Goal: Task Accomplishment & Management: Manage account settings

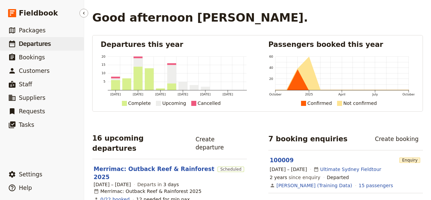
click at [30, 45] on span "Departures" at bounding box center [35, 43] width 32 height 7
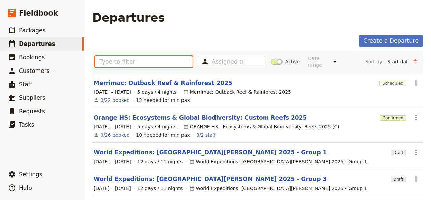
click at [129, 60] on input "text" at bounding box center [144, 61] width 98 height 11
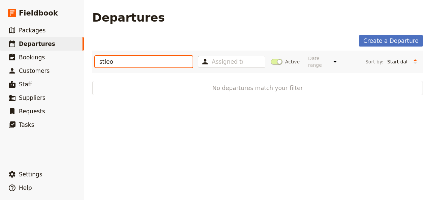
click at [102, 60] on input "stleo" at bounding box center [144, 61] width 98 height 11
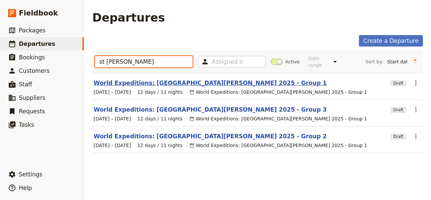
type input "st [PERSON_NAME]"
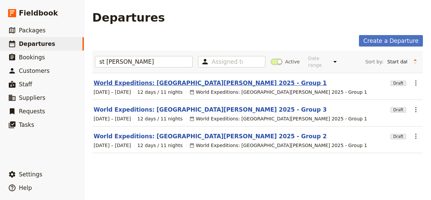
click at [174, 79] on link "World Expeditions: [GEOGRAPHIC_DATA][PERSON_NAME] 2025 - Group 1" at bounding box center [210, 83] width 233 height 8
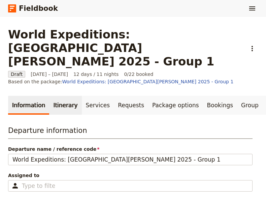
click at [64, 96] on link "Itinerary" at bounding box center [65, 105] width 32 height 19
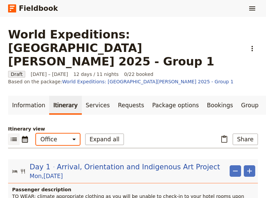
click at [36, 133] on select "Office Guide Passenger Sales" at bounding box center [58, 138] width 44 height 11
select select "STAFF"
click option "Guide" at bounding box center [0, 0] width 0 height 0
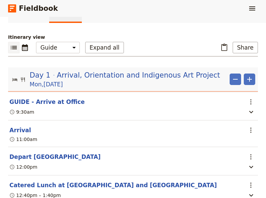
scroll to position [137, 0]
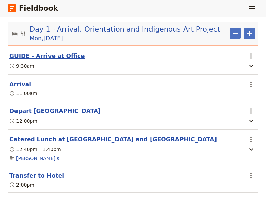
click at [41, 52] on button "GUIDE - Arrive at Office" at bounding box center [46, 56] width 75 height 8
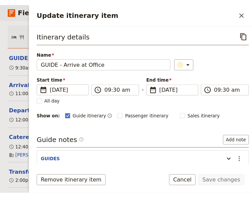
scroll to position [31, 0]
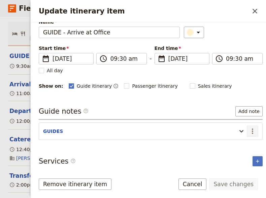
click at [249, 128] on icon "Actions" at bounding box center [253, 131] width 8 height 8
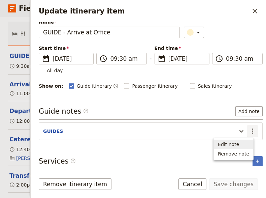
click at [235, 144] on span "Edit note" at bounding box center [228, 144] width 21 height 7
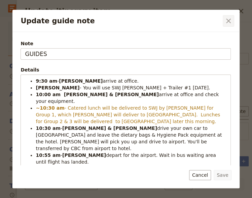
click at [228, 23] on icon "Close dialog" at bounding box center [229, 21] width 8 height 8
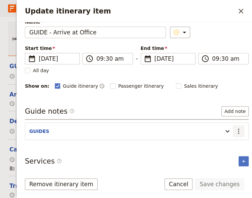
click at [238, 130] on icon "Actions" at bounding box center [238, 130] width 1 height 5
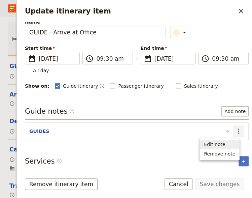
click at [224, 130] on icon "Update itinerary item" at bounding box center [228, 131] width 8 height 8
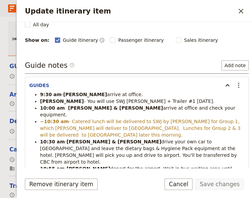
scroll to position [106, 0]
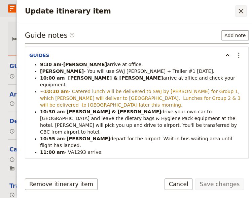
click at [240, 12] on icon "Close drawer" at bounding box center [241, 11] width 5 height 5
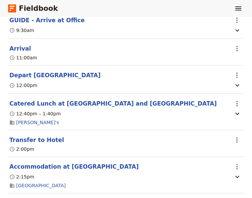
scroll to position [229, 0]
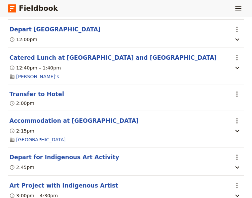
click at [57, 176] on section "Art Project with [DEMOGRAPHIC_DATA] Artist ​ 3:00pm – 4:30pm Kgari 3 Sisters" at bounding box center [126, 194] width 236 height 36
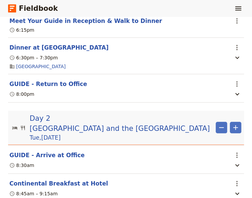
scroll to position [504, 0]
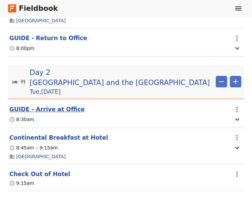
click at [44, 105] on button "GUIDE - Arrive at Office" at bounding box center [46, 109] width 75 height 8
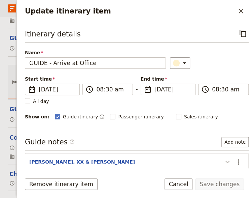
click at [224, 160] on icon "Update itinerary item" at bounding box center [228, 162] width 8 height 8
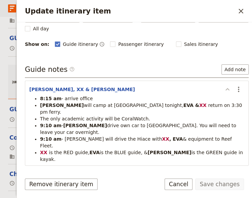
click at [224, 89] on icon "Update itinerary item" at bounding box center [228, 89] width 8 height 8
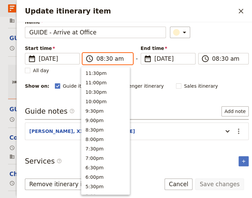
click at [106, 60] on input "08:30 am" at bounding box center [112, 59] width 32 height 8
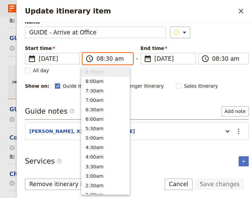
click at [105, 59] on input "08:30 am" at bounding box center [112, 59] width 32 height 8
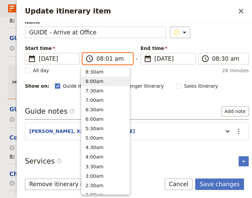
type input "08:15 am"
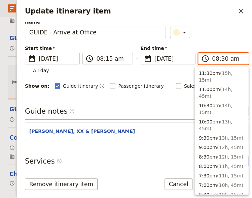
scroll to position [311, 0]
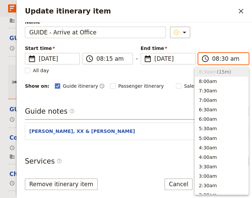
click at [221, 57] on input "08:30 am" at bounding box center [228, 59] width 32 height 8
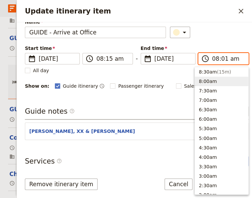
type input "08:15 am"
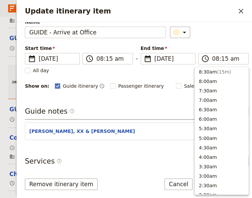
click at [210, 25] on div "Name GUIDE - Arrive at Office ​" at bounding box center [137, 29] width 224 height 20
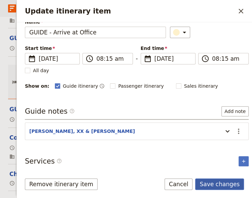
click at [218, 185] on button "Save changes" at bounding box center [219, 183] width 49 height 11
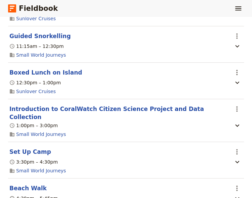
scroll to position [779, 0]
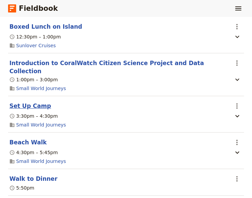
click at [29, 102] on button "Set Up Camp" at bounding box center [30, 106] width 42 height 8
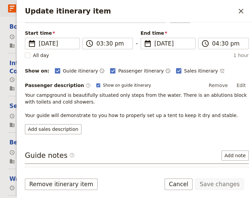
scroll to position [113, 0]
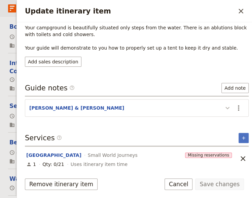
click at [224, 107] on icon "Update itinerary item" at bounding box center [228, 108] width 8 height 8
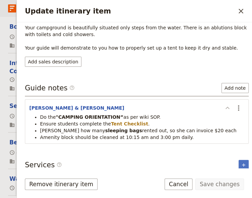
click at [226, 106] on icon "Update itinerary item" at bounding box center [228, 107] width 4 height 2
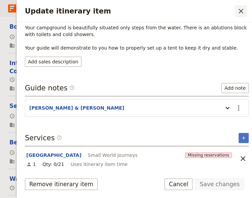
click at [243, 10] on icon "Close drawer" at bounding box center [241, 11] width 8 height 8
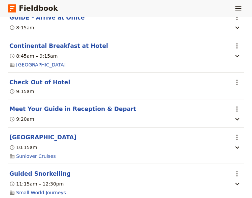
scroll to position [550, 0]
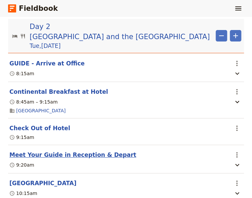
click at [42, 151] on button "Meet Your Guide in Reception & Depart" at bounding box center [72, 155] width 127 height 8
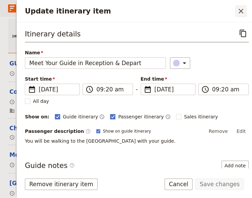
click at [241, 11] on icon "Close drawer" at bounding box center [241, 11] width 5 height 5
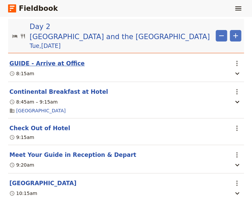
click at [34, 59] on button "GUIDE - Arrive at Office" at bounding box center [46, 63] width 75 height 8
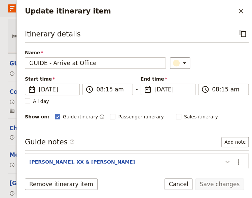
click at [226, 161] on icon "Update itinerary item" at bounding box center [228, 162] width 4 height 2
click at [224, 162] on icon "Update itinerary item" at bounding box center [228, 162] width 8 height 8
click at [238, 160] on icon "Actions" at bounding box center [238, 161] width 1 height 5
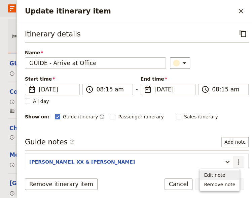
click at [232, 175] on span "Edit note" at bounding box center [219, 174] width 31 height 7
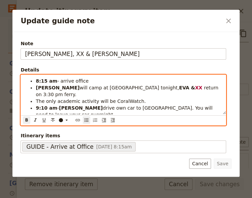
click at [48, 89] on strong "[PERSON_NAME]" at bounding box center [58, 87] width 44 height 5
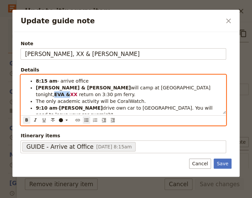
drag, startPoint x: 137, startPoint y: 89, endPoint x: 124, endPoint y: 88, distance: 13.5
click at [70, 92] on strong "EVA &" at bounding box center [62, 94] width 16 height 5
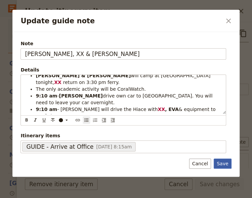
click at [223, 162] on button "Save" at bounding box center [223, 163] width 18 height 10
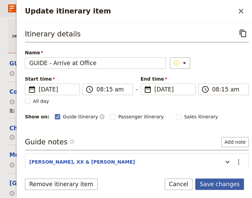
click at [223, 182] on button "Save changes" at bounding box center [219, 183] width 49 height 11
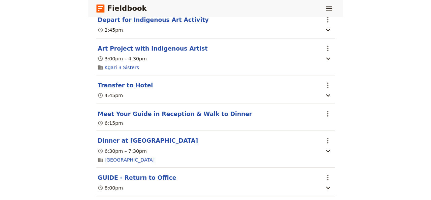
scroll to position [336, 0]
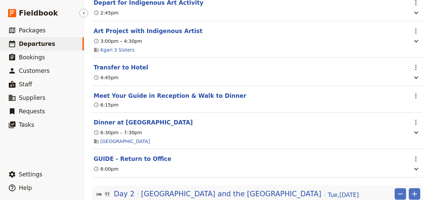
click at [34, 43] on span "Departures" at bounding box center [37, 43] width 36 height 7
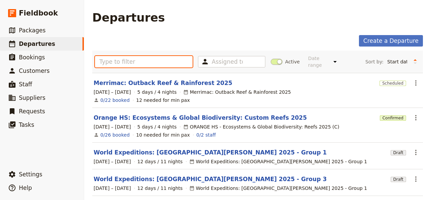
click at [111, 58] on input "text" at bounding box center [144, 61] width 98 height 11
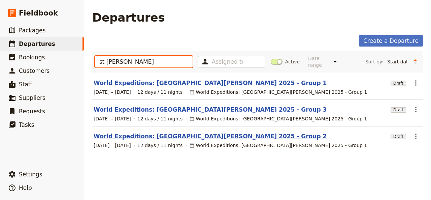
type input "st [PERSON_NAME]"
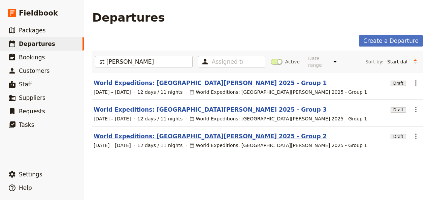
click at [177, 132] on link "World Expeditions: [GEOGRAPHIC_DATA][PERSON_NAME] 2025 - Group 2" at bounding box center [210, 136] width 233 height 8
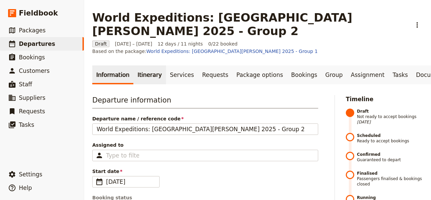
click at [144, 65] on link "Itinerary" at bounding box center [149, 74] width 32 height 19
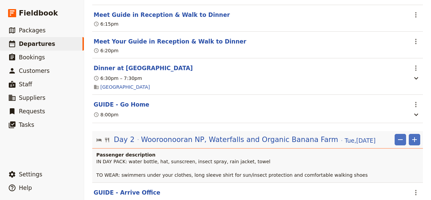
scroll to position [504, 0]
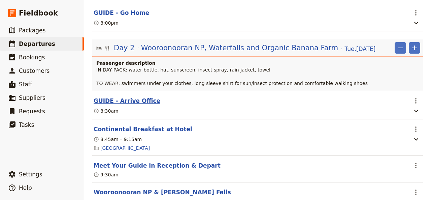
drag, startPoint x: 133, startPoint y: 82, endPoint x: 147, endPoint y: 84, distance: 13.6
click at [133, 97] on button "GUIDE - Arrive Office" at bounding box center [127, 101] width 67 height 8
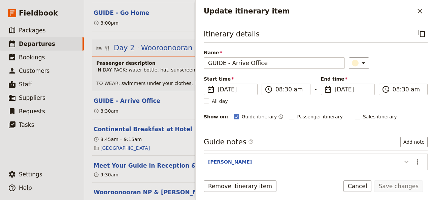
click at [405, 161] on icon "Update itinerary item" at bounding box center [407, 162] width 4 height 2
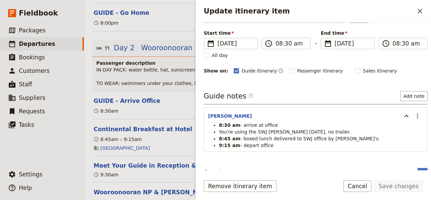
scroll to position [57, 0]
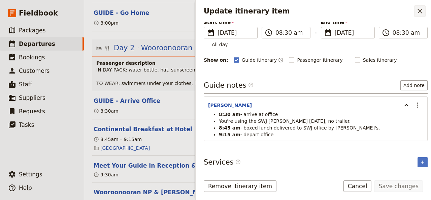
click at [421, 10] on icon "Close drawer" at bounding box center [420, 11] width 5 height 5
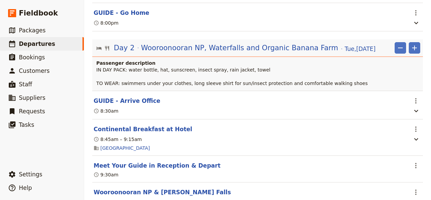
click at [249, 144] on div "[GEOGRAPHIC_DATA]" at bounding box center [250, 148] width 315 height 8
click at [243, 144] on div "[GEOGRAPHIC_DATA]" at bounding box center [250, 148] width 315 height 8
click at [148, 161] on button "Meet Your Guide in Reception & Depart" at bounding box center [157, 165] width 127 height 8
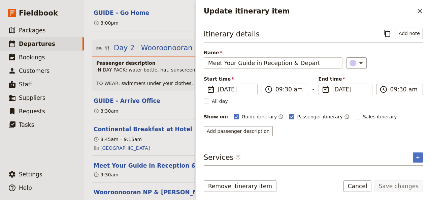
click at [148, 161] on button "Meet Your Guide in Reception & Depart" at bounding box center [157, 165] width 127 height 8
click at [31, 45] on span "Departures" at bounding box center [37, 43] width 36 height 7
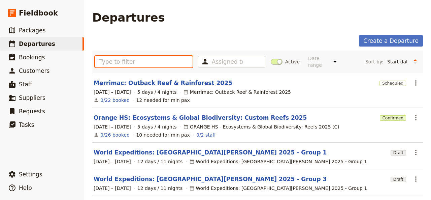
click at [127, 60] on input "text" at bounding box center [144, 61] width 98 height 11
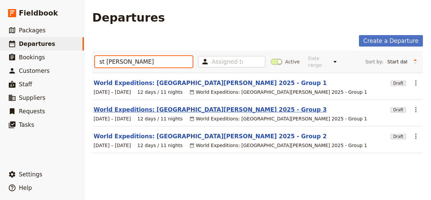
type input "st [PERSON_NAME]"
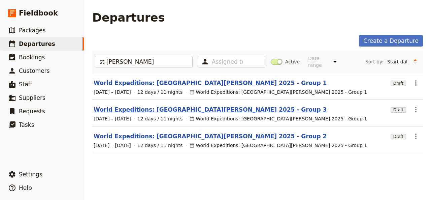
click at [162, 105] on link "World Expeditions: [GEOGRAPHIC_DATA][PERSON_NAME] 2025 - Group 3" at bounding box center [210, 109] width 233 height 8
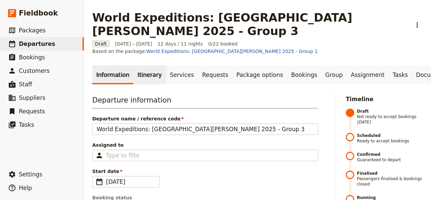
click at [150, 65] on link "Itinerary" at bounding box center [149, 74] width 32 height 19
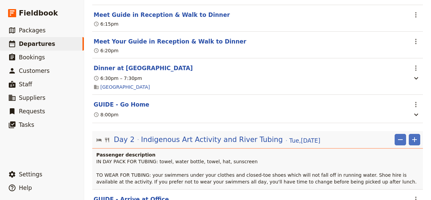
scroll to position [458, 0]
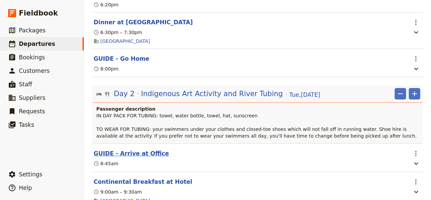
click at [111, 149] on button "GUIDE - Arrive at Office" at bounding box center [131, 153] width 75 height 8
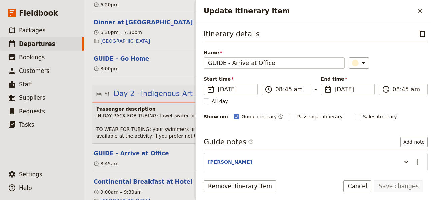
scroll to position [29, 0]
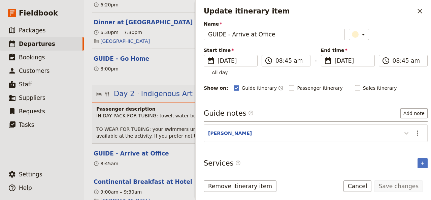
click at [405, 132] on icon "Update itinerary item" at bounding box center [407, 133] width 4 height 2
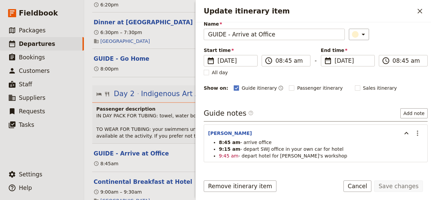
scroll to position [50, 0]
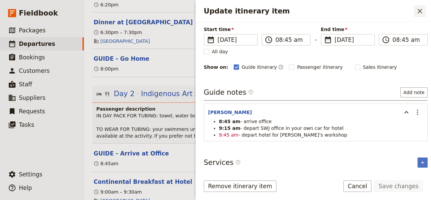
click at [420, 9] on icon "Close drawer" at bounding box center [420, 11] width 8 height 8
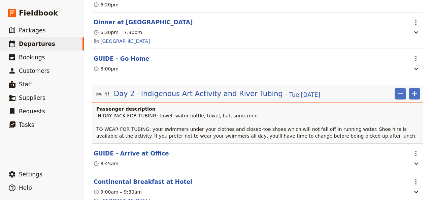
scroll to position [504, 0]
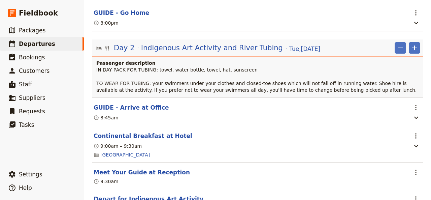
click at [125, 168] on button "Meet Your Guide at Reception" at bounding box center [142, 172] width 96 height 8
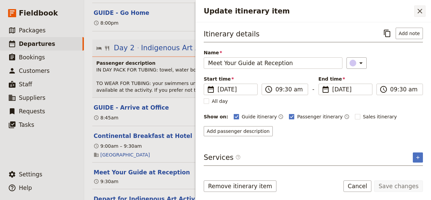
click at [419, 13] on icon "Close drawer" at bounding box center [420, 11] width 8 height 8
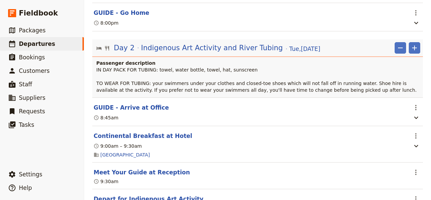
scroll to position [550, 0]
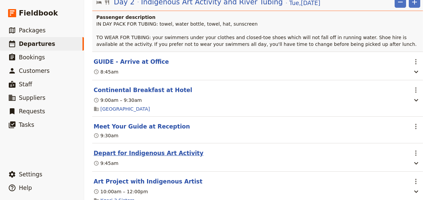
click at [163, 149] on button "Depart for Indigenous Art Activity" at bounding box center [149, 153] width 110 height 8
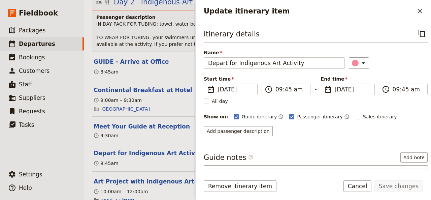
scroll to position [44, 0]
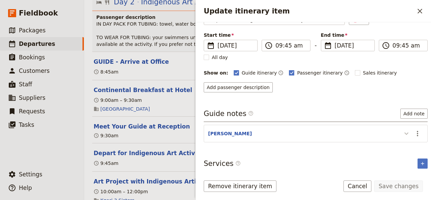
click at [403, 132] on icon "Update itinerary item" at bounding box center [407, 133] width 8 height 8
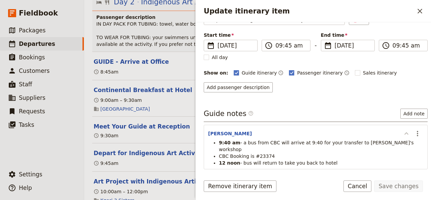
click at [405, 132] on icon "Update itinerary item" at bounding box center [407, 133] width 4 height 2
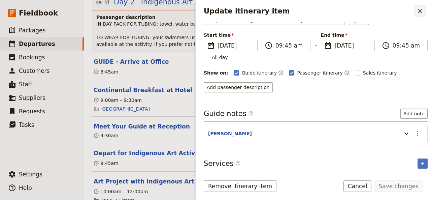
click at [421, 9] on icon "Close drawer" at bounding box center [420, 11] width 8 height 8
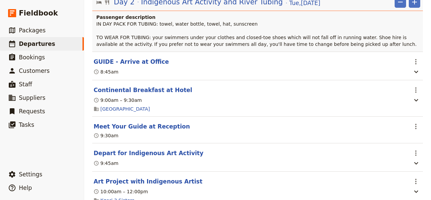
click at [268, 123] on section "Meet Your Guide at Reception ​ 9:30am" at bounding box center [257, 130] width 331 height 27
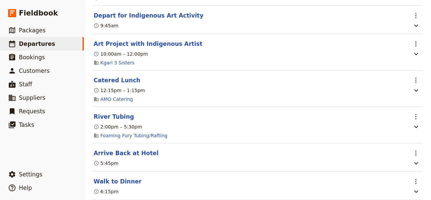
scroll to position [733, 0]
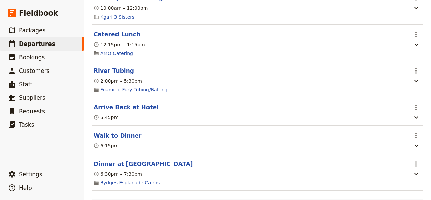
click at [268, 113] on div "5:45pm" at bounding box center [250, 117] width 315 height 8
click at [29, 47] on span "Departures" at bounding box center [37, 43] width 36 height 7
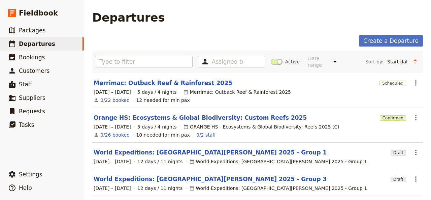
click at [129, 53] on div "Assigned to Active Date range This week Next week This month Next month This ye…" at bounding box center [257, 62] width 331 height 22
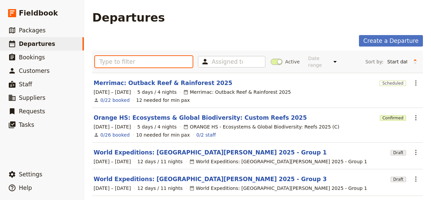
click at [128, 58] on input "text" at bounding box center [144, 61] width 98 height 11
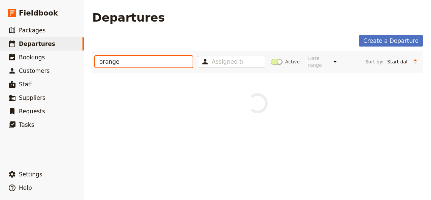
type input "orange"
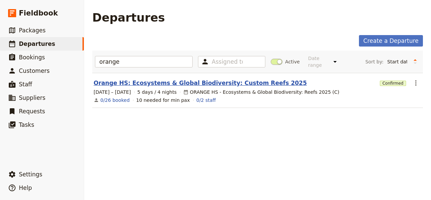
click at [190, 79] on link "Orange HS: Ecosystems & Global Biodiversity: Custom Reefs 2025" at bounding box center [200, 83] width 213 height 8
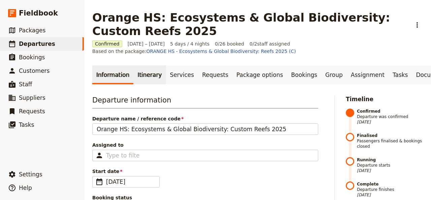
click at [139, 74] on link "Itinerary" at bounding box center [149, 74] width 32 height 19
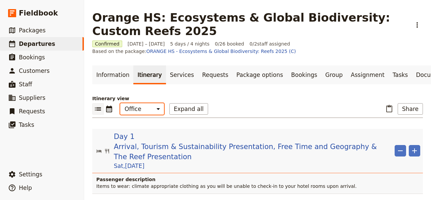
click at [120, 103] on select "Office Guide Passenger Sales" at bounding box center [142, 108] width 44 height 11
select select "STAFF"
click option "Guide" at bounding box center [0, 0] width 0 height 0
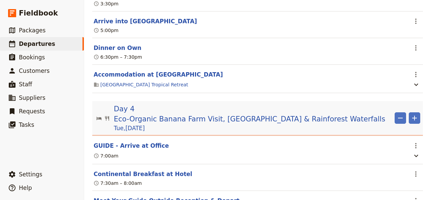
scroll to position [1374, 0]
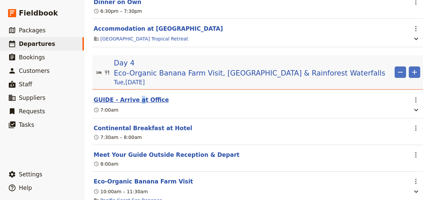
click at [134, 96] on button "GUIDE - Arrive at Office" at bounding box center [131, 100] width 75 height 8
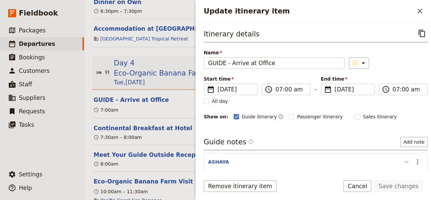
click at [403, 161] on icon "Update itinerary item" at bounding box center [407, 162] width 8 height 8
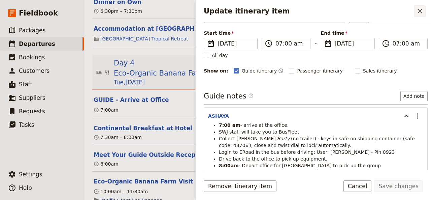
click at [421, 11] on icon "Close drawer" at bounding box center [420, 11] width 5 height 5
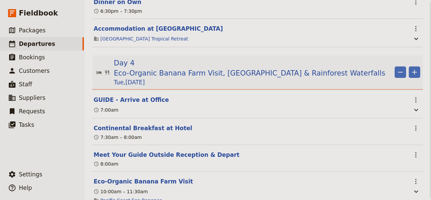
click at [291, 56] on div "Update itinerary item ​ Itinerary details ​ Name GUIDE - Arrive at Office ​ Sta…" at bounding box center [313, 100] width 236 height 200
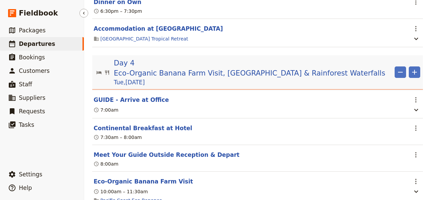
click at [32, 40] on span "Departures" at bounding box center [37, 44] width 36 height 8
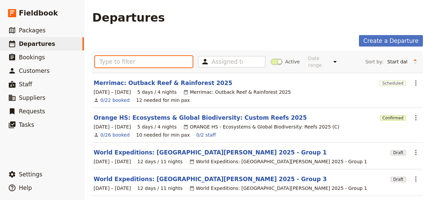
click at [103, 62] on input "text" at bounding box center [144, 61] width 98 height 11
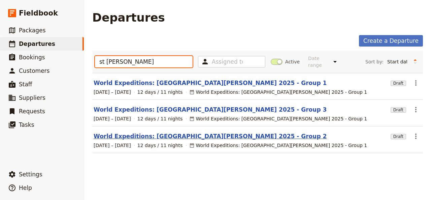
type input "st [PERSON_NAME]"
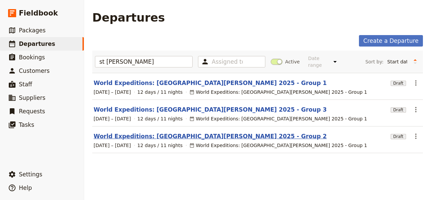
click at [152, 132] on link "World Expeditions: [GEOGRAPHIC_DATA][PERSON_NAME] 2025 - Group 2" at bounding box center [210, 136] width 233 height 8
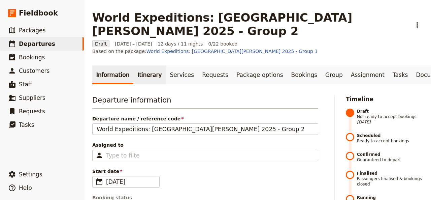
click at [149, 65] on link "Itinerary" at bounding box center [149, 74] width 32 height 19
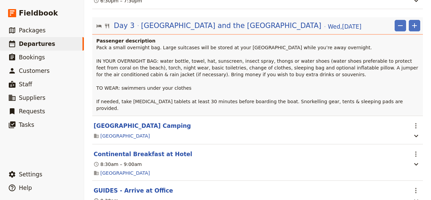
scroll to position [962, 0]
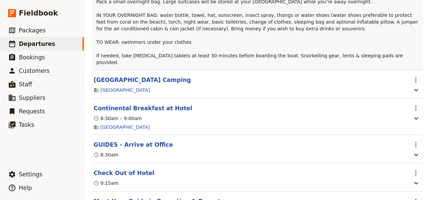
click at [269, 114] on div "8:30am – 9:00am" at bounding box center [250, 118] width 315 height 8
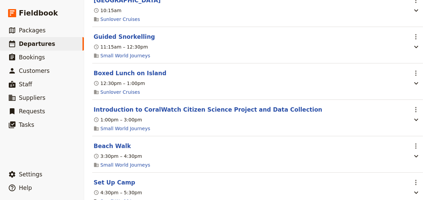
scroll to position [1054, 0]
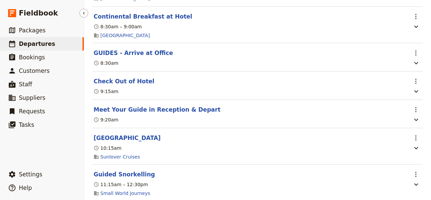
click at [36, 41] on span "Departures" at bounding box center [37, 43] width 36 height 7
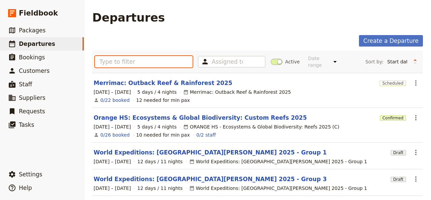
click at [105, 61] on input "text" at bounding box center [144, 61] width 98 height 11
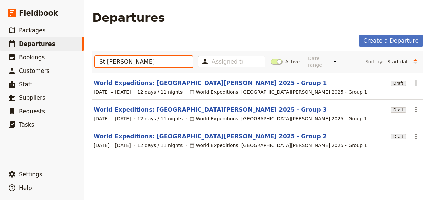
type input "St [PERSON_NAME]"
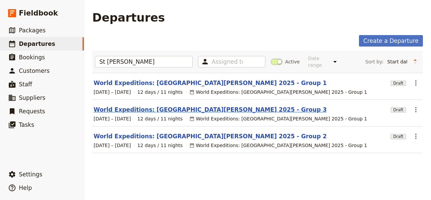
click at [192, 105] on link "World Expeditions: [GEOGRAPHIC_DATA][PERSON_NAME] 2025 - Group 3" at bounding box center [210, 109] width 233 height 8
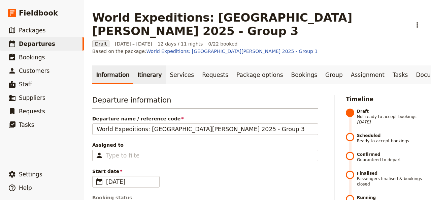
click at [140, 65] on link "Itinerary" at bounding box center [149, 74] width 32 height 19
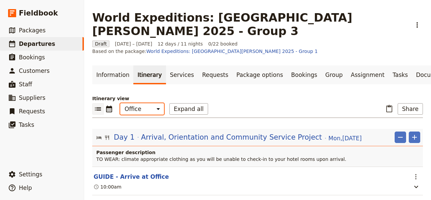
click at [120, 103] on select "Office Guide Passenger Sales" at bounding box center [142, 108] width 44 height 11
select select "STAFF"
click option "Guide" at bounding box center [0, 0] width 0 height 0
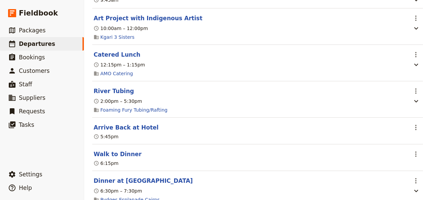
scroll to position [779, 0]
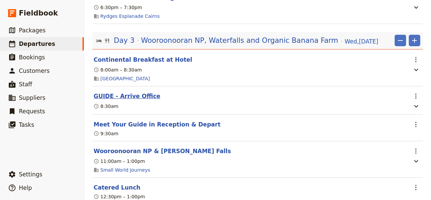
click at [129, 92] on button "GUIDE - Arrive Office" at bounding box center [127, 96] width 67 height 8
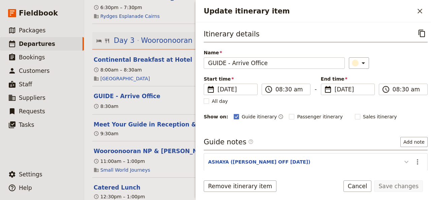
click at [405, 161] on icon "Update itinerary item" at bounding box center [407, 162] width 4 height 2
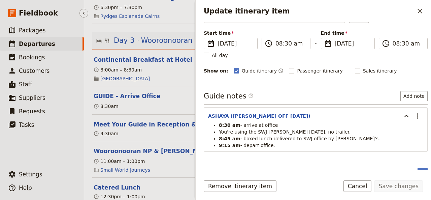
click at [60, 151] on ul "​ Packages ​ Departures ​ Bookings ​ Customers ​ Staff ​ Suppliers ​ Requests ​…" at bounding box center [42, 94] width 84 height 141
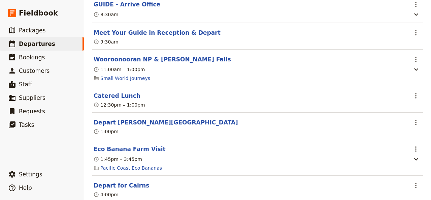
scroll to position [962, 0]
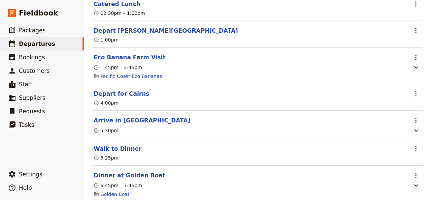
click at [301, 120] on section "Arrive in [GEOGRAPHIC_DATA] ​ 5:30pm" at bounding box center [257, 124] width 331 height 28
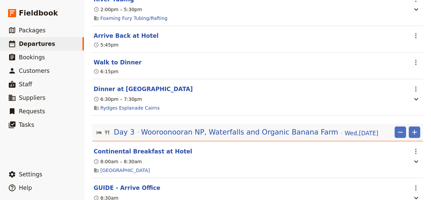
scroll to position [733, 0]
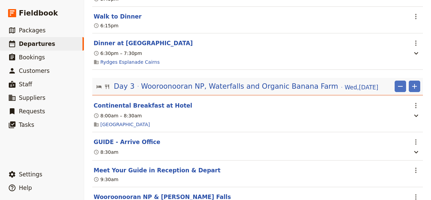
click at [257, 49] on div "6:30pm – 7:30pm" at bounding box center [250, 53] width 315 height 8
click at [27, 47] on span "Departures" at bounding box center [37, 43] width 36 height 7
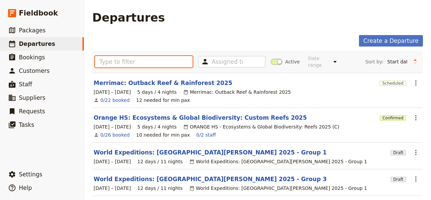
click at [105, 58] on input "text" at bounding box center [144, 61] width 98 height 11
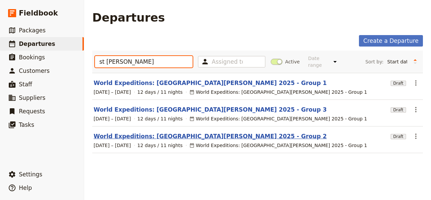
type input "st [PERSON_NAME]"
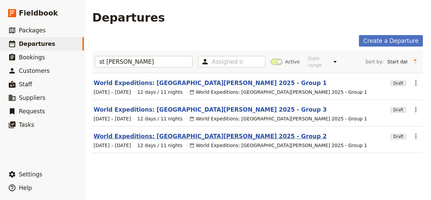
click at [153, 132] on link "World Expeditions: [GEOGRAPHIC_DATA][PERSON_NAME] 2025 - Group 2" at bounding box center [210, 136] width 233 height 8
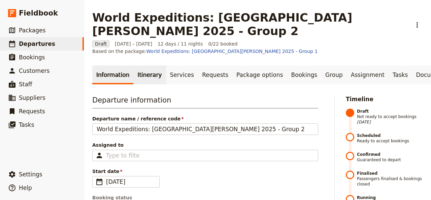
click at [149, 65] on link "Itinerary" at bounding box center [149, 74] width 32 height 19
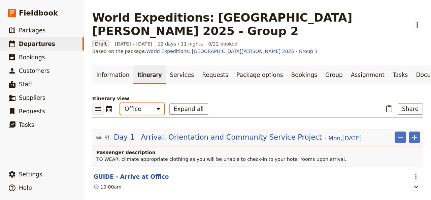
click at [120, 103] on select "Office Guide Passenger Sales" at bounding box center [142, 108] width 44 height 11
select select "STAFF"
click option "Guide" at bounding box center [0, 0] width 0 height 0
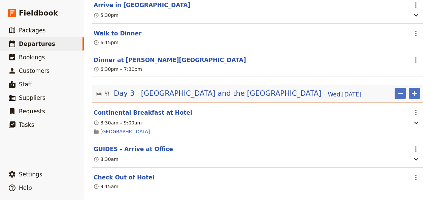
scroll to position [779, 0]
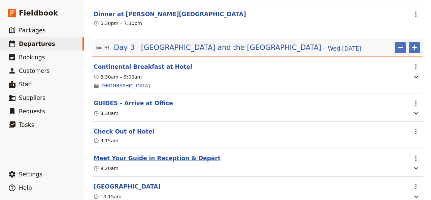
click at [168, 154] on button "Meet Your Guide in Reception & Depart" at bounding box center [157, 158] width 127 height 8
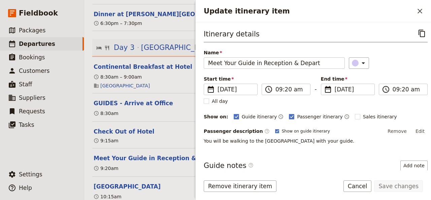
scroll to position [46, 0]
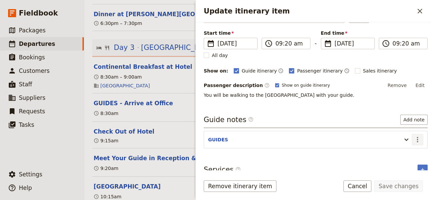
click at [414, 138] on icon "Actions" at bounding box center [418, 139] width 8 height 8
click at [398, 152] on span "Edit note" at bounding box center [393, 152] width 21 height 7
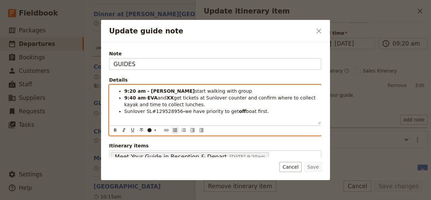
drag, startPoint x: 164, startPoint y: 97, endPoint x: 146, endPoint y: 99, distance: 18.7
click at [146, 99] on li "9:40 am - EVA and XX get tickets at Sunlover counter and confirm where to colle…" at bounding box center [220, 100] width 193 height 13
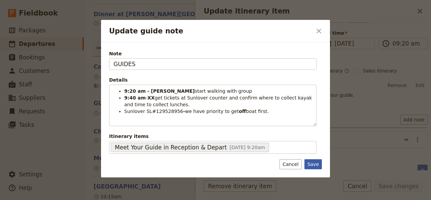
click at [314, 162] on button "Save" at bounding box center [314, 164] width 18 height 10
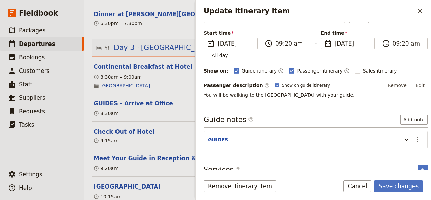
click at [129, 154] on button "Meet Your Guide in Reception & Depart" at bounding box center [157, 158] width 127 height 8
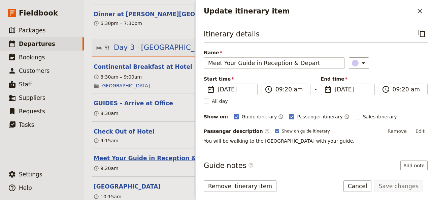
scroll to position [779, 0]
click at [419, 10] on icon "Close drawer" at bounding box center [420, 11] width 5 height 5
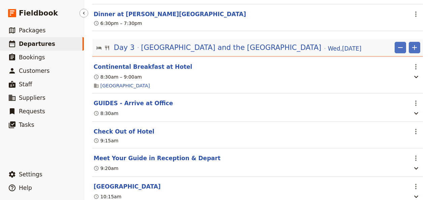
scroll to position [0, 0]
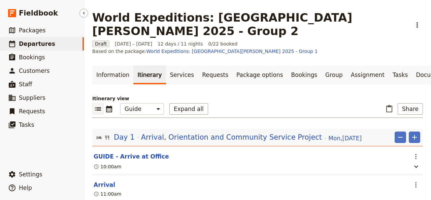
click at [28, 45] on span "Departures" at bounding box center [37, 43] width 36 height 7
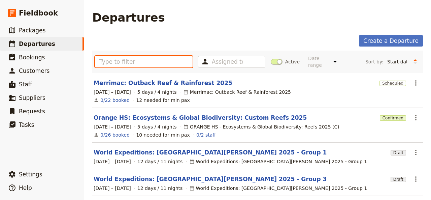
click at [120, 59] on input "text" at bounding box center [144, 61] width 98 height 11
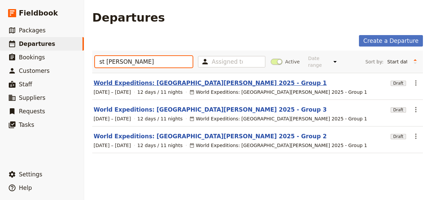
type input "st [PERSON_NAME]"
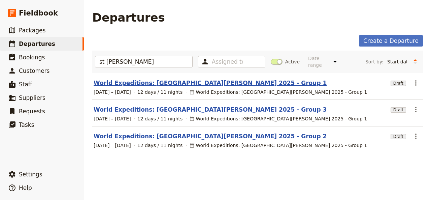
click at [148, 79] on link "World Expeditions: [GEOGRAPHIC_DATA][PERSON_NAME] 2025 - Group 1" at bounding box center [210, 83] width 233 height 8
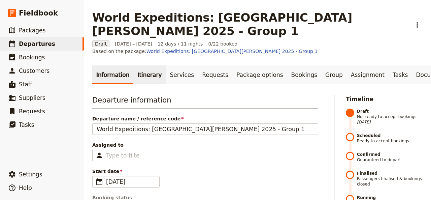
click at [145, 65] on link "Itinerary" at bounding box center [149, 74] width 32 height 19
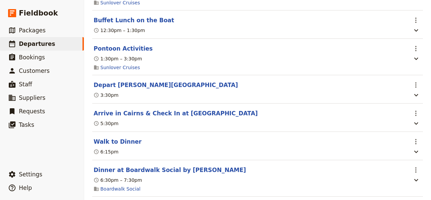
scroll to position [1329, 0]
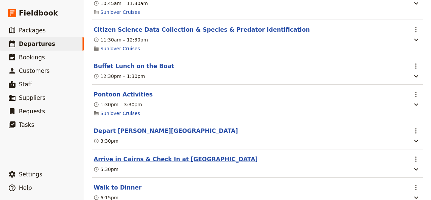
click at [138, 155] on button "Arrive in Cairns & Check In at [GEOGRAPHIC_DATA]" at bounding box center [176, 159] width 164 height 8
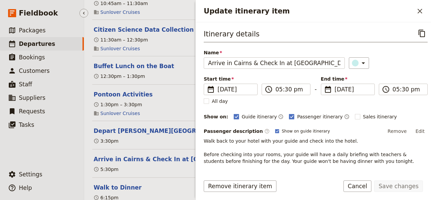
click at [59, 140] on ul "​ Packages ​ Departures ​ Bookings ​ Customers ​ Staff ​ Suppliers ​ Requests ​…" at bounding box center [42, 94] width 84 height 141
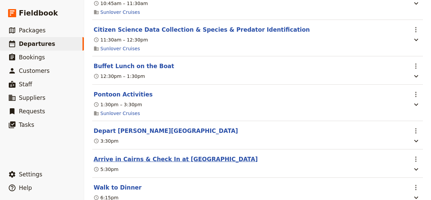
drag, startPoint x: 186, startPoint y: 129, endPoint x: 190, endPoint y: 130, distance: 3.9
click at [186, 155] on button "Arrive in Cairns & Check In at [GEOGRAPHIC_DATA]" at bounding box center [176, 159] width 164 height 8
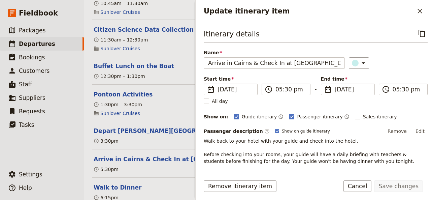
scroll to position [72, 0]
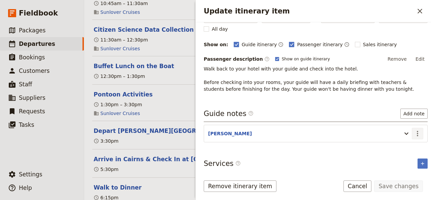
click at [417, 133] on icon "Actions" at bounding box center [417, 133] width 1 height 5
click at [398, 146] on span "Edit note" at bounding box center [393, 146] width 21 height 7
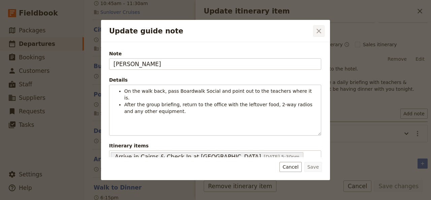
click at [319, 30] on icon "Close dialog" at bounding box center [319, 31] width 5 height 5
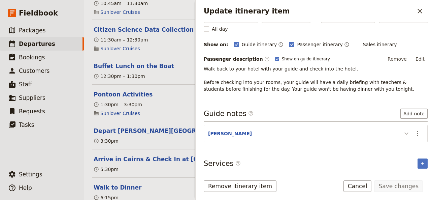
click at [403, 131] on icon "Update itinerary item" at bounding box center [407, 133] width 8 height 8
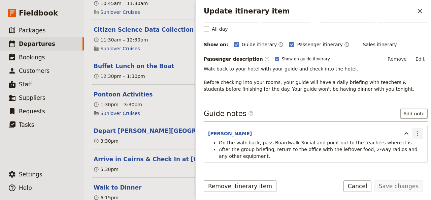
click at [414, 132] on icon "Actions" at bounding box center [418, 133] width 8 height 8
click at [397, 147] on span "Edit note" at bounding box center [393, 146] width 21 height 7
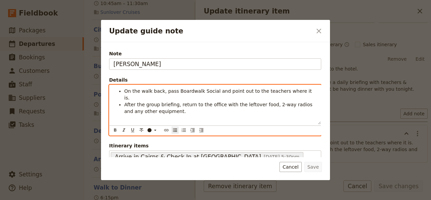
click at [125, 102] on span "After the group briefing, return to the office with the leftover food, 2-way ra…" at bounding box center [219, 108] width 190 height 12
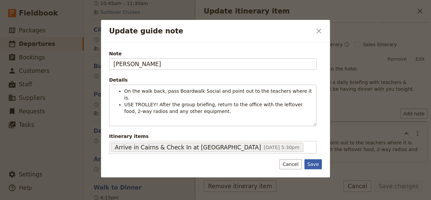
click at [315, 159] on button "Save" at bounding box center [314, 164] width 18 height 10
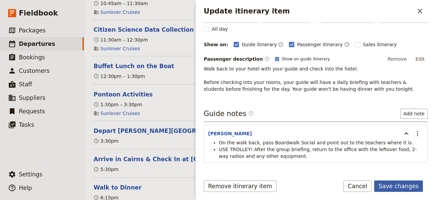
click at [395, 186] on button "Save changes" at bounding box center [398, 185] width 49 height 11
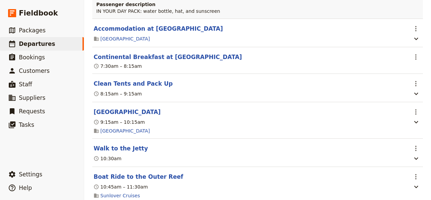
scroll to position [1054, 0]
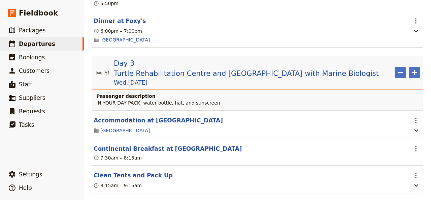
click at [141, 171] on button "Clean Tents and Pack Up" at bounding box center [133, 175] width 79 height 8
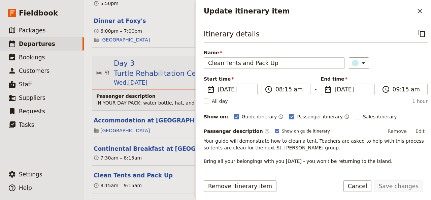
scroll to position [46, 0]
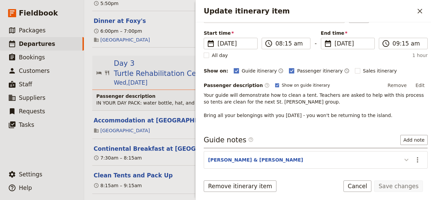
click at [403, 160] on icon "Update itinerary item" at bounding box center [407, 160] width 8 height 8
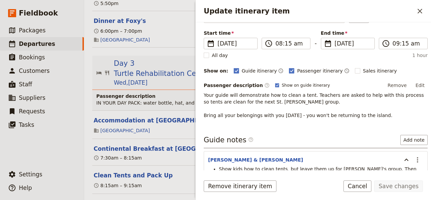
scroll to position [113, 0]
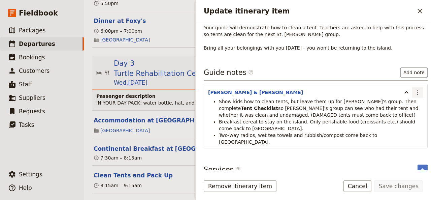
click at [415, 90] on icon "Actions" at bounding box center [418, 92] width 8 height 8
click at [406, 103] on span "Edit note" at bounding box center [398, 105] width 31 height 7
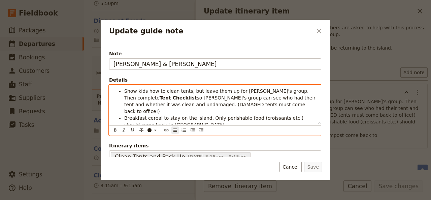
click at [125, 129] on span "Two-way radios, wet tea towels and rubbish/compost come back to [GEOGRAPHIC_DAT…" at bounding box center [204, 135] width 160 height 12
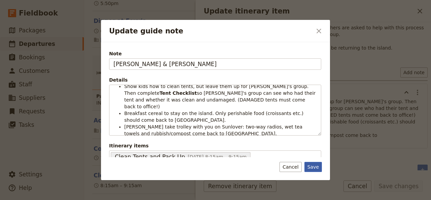
click at [312, 166] on button "Save" at bounding box center [314, 167] width 18 height 10
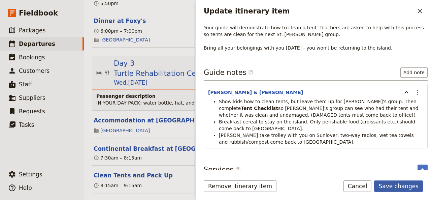
click at [399, 186] on button "Save changes" at bounding box center [398, 185] width 49 height 11
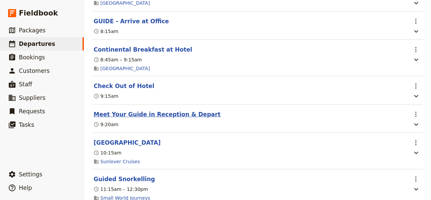
scroll to position [641, 0]
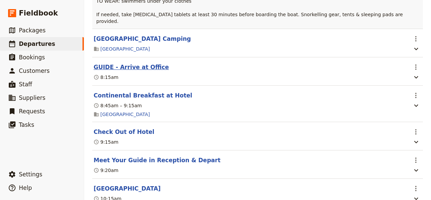
click at [127, 63] on button "GUIDE - Arrive at Office" at bounding box center [131, 67] width 75 height 8
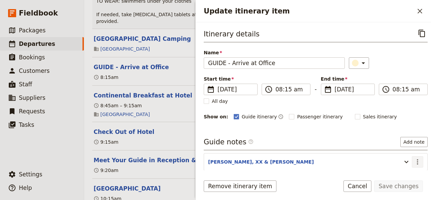
click at [414, 161] on icon "Actions" at bounding box center [418, 162] width 8 height 8
click at [401, 176] on span "Edit note" at bounding box center [393, 174] width 21 height 7
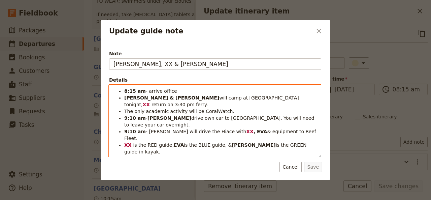
click at [273, 97] on li "[PERSON_NAME] & [PERSON_NAME] will camp at [GEOGRAPHIC_DATA] tonight, XX return…" at bounding box center [220, 100] width 193 height 13
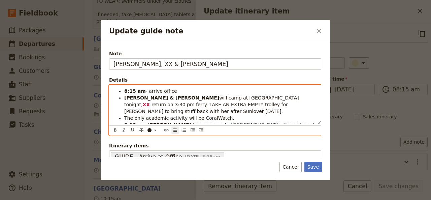
scroll to position [19, 0]
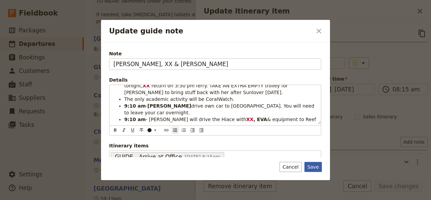
click at [315, 166] on button "Save" at bounding box center [314, 167] width 18 height 10
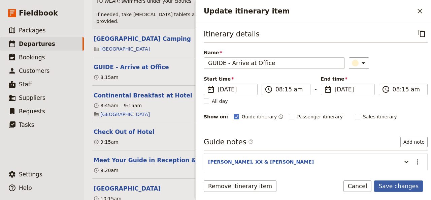
click at [390, 186] on button "Save changes" at bounding box center [398, 185] width 49 height 11
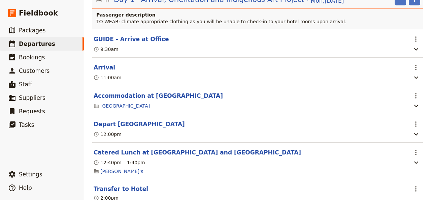
scroll to position [0, 0]
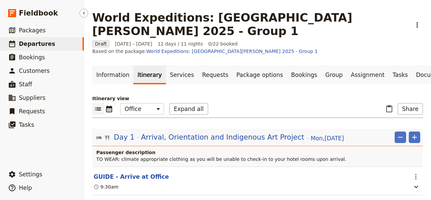
click at [46, 45] on span "Departures" at bounding box center [37, 43] width 36 height 7
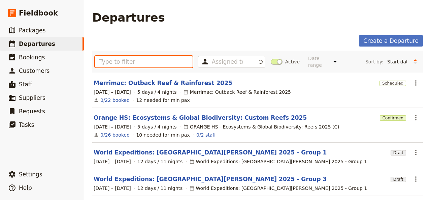
click at [134, 62] on input "text" at bounding box center [144, 61] width 98 height 11
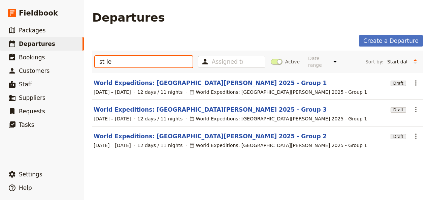
type input "st le"
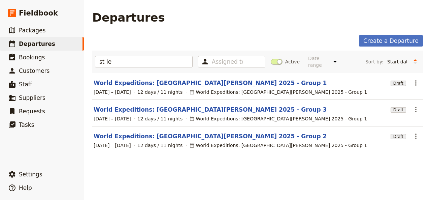
click at [197, 105] on link "World Expeditions: [GEOGRAPHIC_DATA][PERSON_NAME] 2025 - Group 3" at bounding box center [210, 109] width 233 height 8
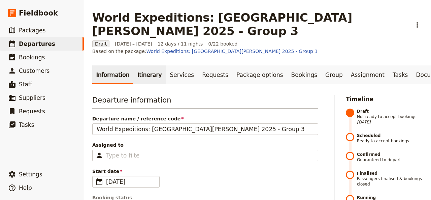
click at [144, 65] on link "Itinerary" at bounding box center [149, 74] width 32 height 19
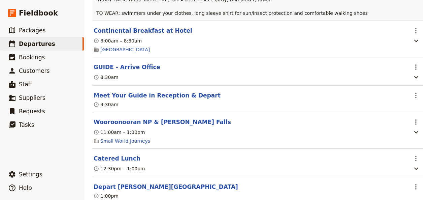
scroll to position [870, 0]
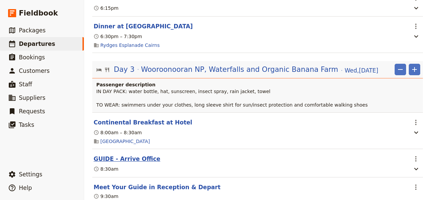
click at [138, 155] on button "GUIDE - Arrive Office" at bounding box center [127, 159] width 67 height 8
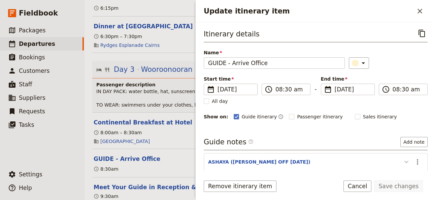
click at [405, 162] on icon "Update itinerary item" at bounding box center [407, 162] width 4 height 2
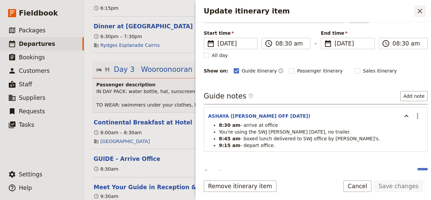
click at [419, 10] on icon "Close drawer" at bounding box center [420, 11] width 5 height 5
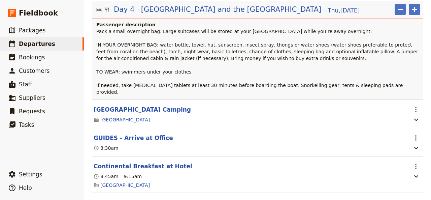
scroll to position [1283, 0]
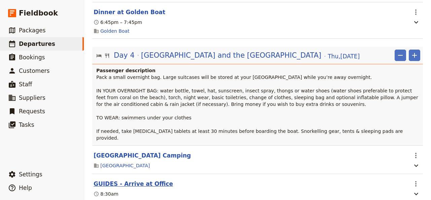
click at [136, 180] on button "GUIDES - Arrive at Office" at bounding box center [133, 184] width 79 height 8
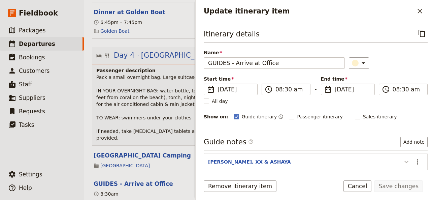
click at [405, 161] on icon "Update itinerary item" at bounding box center [407, 162] width 4 height 2
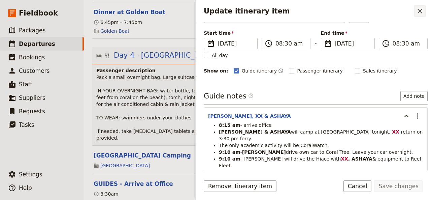
click at [420, 11] on icon "Close drawer" at bounding box center [420, 11] width 5 height 5
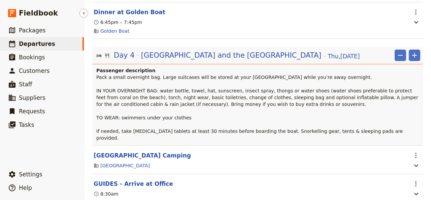
click at [42, 44] on span "Departures" at bounding box center [37, 43] width 36 height 7
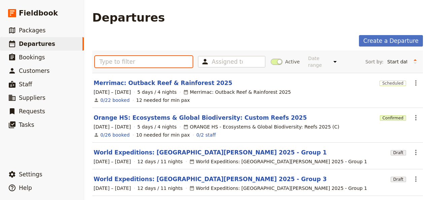
click at [104, 56] on input "text" at bounding box center [144, 61] width 98 height 11
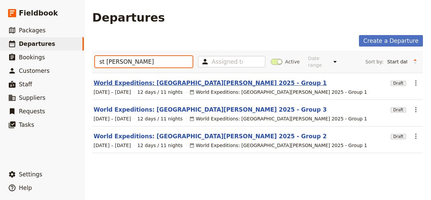
type input "st [PERSON_NAME]"
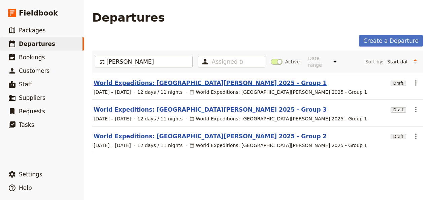
click at [180, 79] on link "World Expeditions: [GEOGRAPHIC_DATA][PERSON_NAME] 2025 - Group 1" at bounding box center [210, 83] width 233 height 8
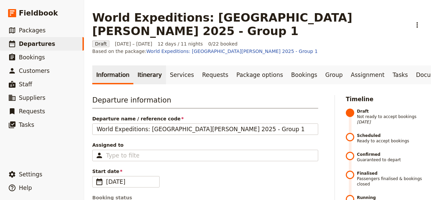
click at [146, 65] on link "Itinerary" at bounding box center [149, 74] width 32 height 19
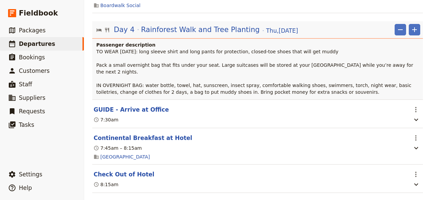
scroll to position [1603, 0]
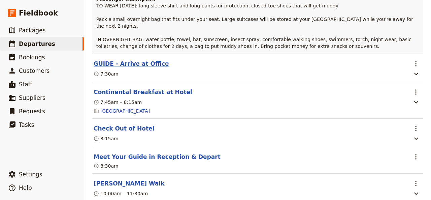
click at [129, 60] on button "GUIDE - Arrive at Office" at bounding box center [131, 64] width 75 height 8
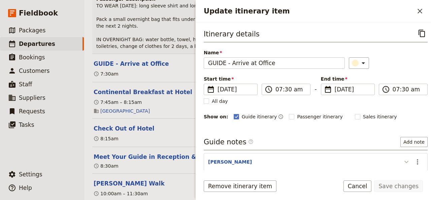
click at [403, 159] on icon "Update itinerary item" at bounding box center [407, 162] width 8 height 8
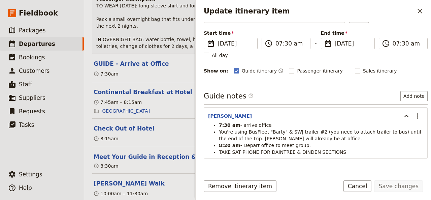
scroll to position [1420, 0]
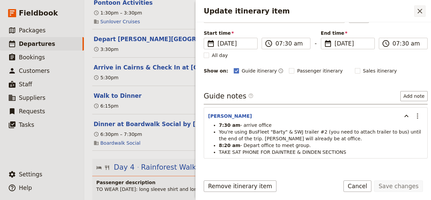
click at [424, 11] on icon "Close drawer" at bounding box center [420, 11] width 8 height 8
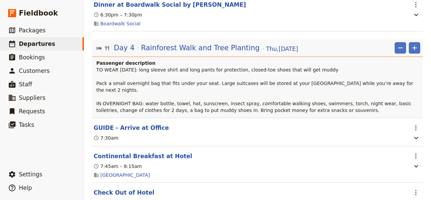
scroll to position [1310, 0]
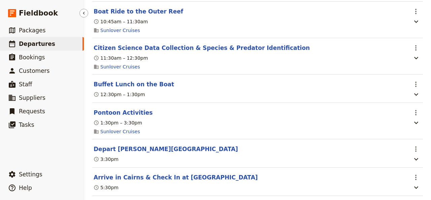
click at [29, 45] on span "Departures" at bounding box center [37, 43] width 36 height 7
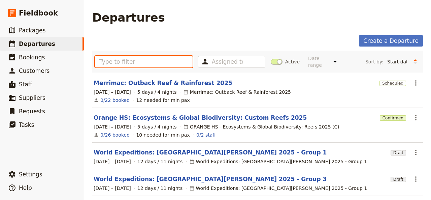
click at [105, 59] on input "text" at bounding box center [144, 61] width 98 height 11
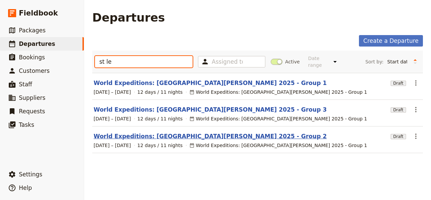
type input "st le"
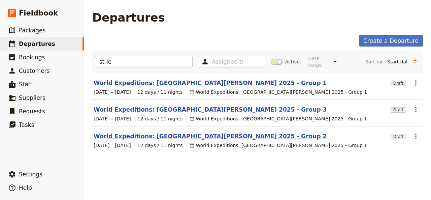
click at [141, 132] on link "World Expeditions: [GEOGRAPHIC_DATA][PERSON_NAME] 2025 - Group 2" at bounding box center [210, 136] width 233 height 8
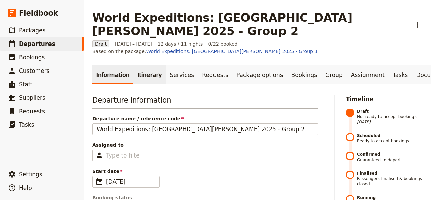
click at [142, 65] on link "Itinerary" at bounding box center [149, 74] width 32 height 19
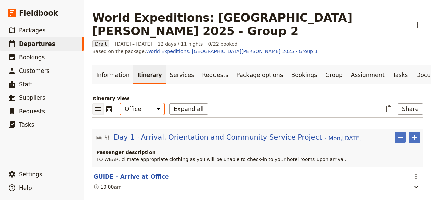
click at [120, 103] on select "Office Guide Passenger Sales" at bounding box center [142, 108] width 44 height 11
select select "STAFF"
click option "Guide" at bounding box center [0, 0] width 0 height 0
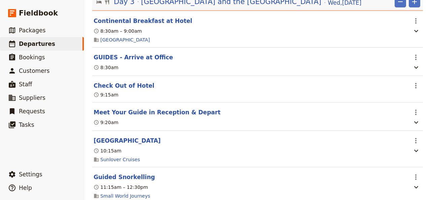
scroll to position [779, 0]
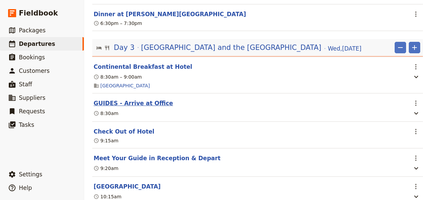
click at [134, 99] on button "GUIDES - Arrive at Office" at bounding box center [133, 103] width 79 height 8
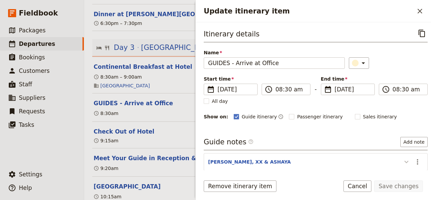
click at [403, 161] on icon "Update itinerary item" at bounding box center [407, 162] width 8 height 8
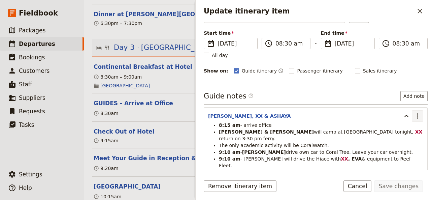
click at [414, 114] on icon "Actions" at bounding box center [418, 116] width 8 height 8
click at [409, 129] on span "Edit note" at bounding box center [398, 129] width 31 height 7
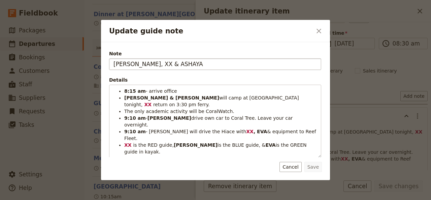
drag, startPoint x: 129, startPoint y: 62, endPoint x: 109, endPoint y: 66, distance: 20.2
click at [109, 66] on input "[PERSON_NAME], XX & ASHAYA" at bounding box center [215, 63] width 212 height 11
type input "JESS, XX & ASHAYA"
click at [313, 166] on button "Save" at bounding box center [314, 167] width 18 height 10
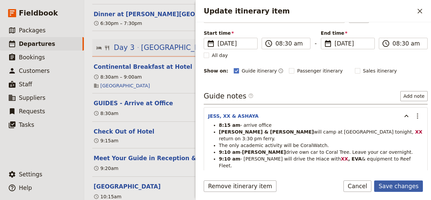
click at [395, 186] on button "Save changes" at bounding box center [398, 185] width 49 height 11
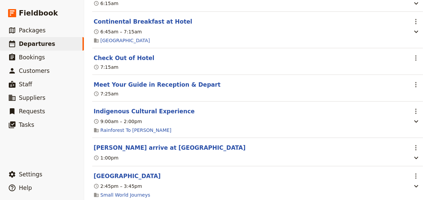
scroll to position [1603, 0]
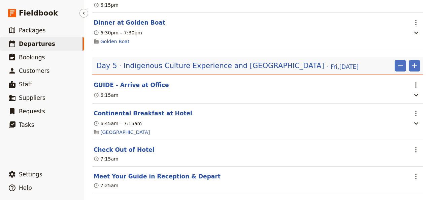
click at [28, 46] on span "Departures" at bounding box center [37, 43] width 36 height 7
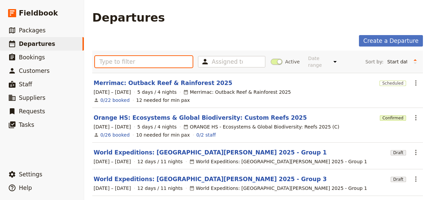
click at [120, 60] on input "text" at bounding box center [144, 61] width 98 height 11
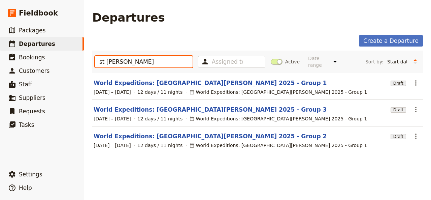
type input "st [PERSON_NAME]"
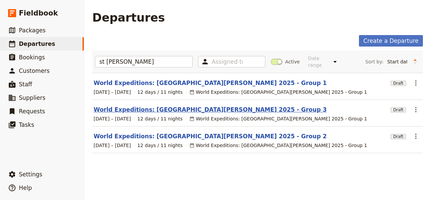
click at [131, 105] on link "World Expeditions: [GEOGRAPHIC_DATA][PERSON_NAME] 2025 - Group 3" at bounding box center [210, 109] width 233 height 8
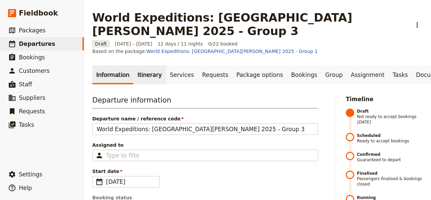
click at [138, 65] on link "Itinerary" at bounding box center [149, 74] width 32 height 19
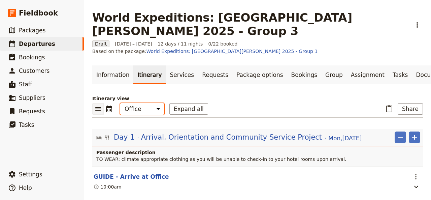
click at [120, 103] on select "Office Guide Passenger Sales" at bounding box center [142, 108] width 44 height 11
select select "STAFF"
click option "Guide" at bounding box center [0, 0] width 0 height 0
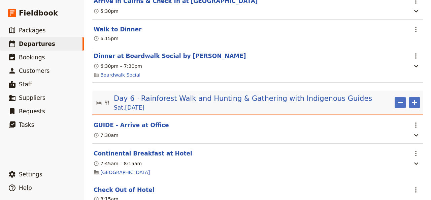
scroll to position [1970, 0]
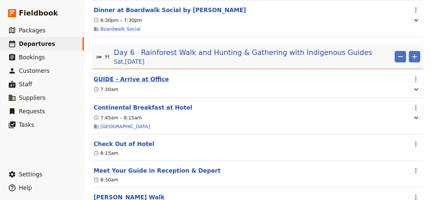
click at [131, 75] on button "GUIDE - Arrive at Office" at bounding box center [131, 79] width 75 height 8
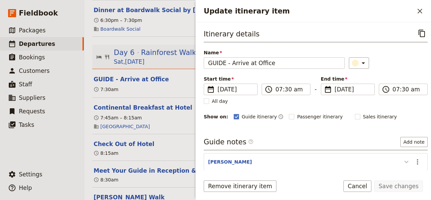
click at [403, 160] on icon "Update itinerary item" at bounding box center [407, 162] width 8 height 8
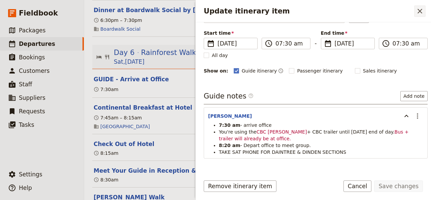
click at [419, 12] on icon "Close drawer" at bounding box center [420, 11] width 5 height 5
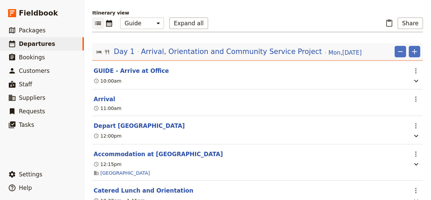
scroll to position [0, 0]
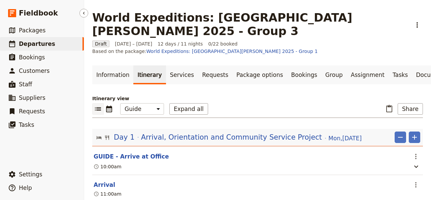
click at [39, 43] on span "Departures" at bounding box center [37, 43] width 36 height 7
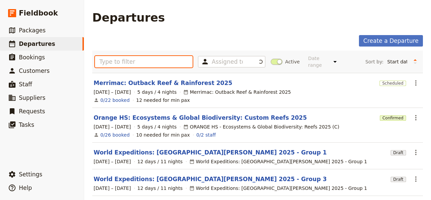
click at [125, 62] on input "text" at bounding box center [144, 61] width 98 height 11
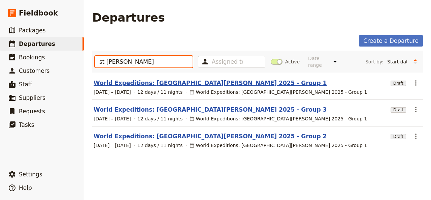
type input "st [PERSON_NAME]"
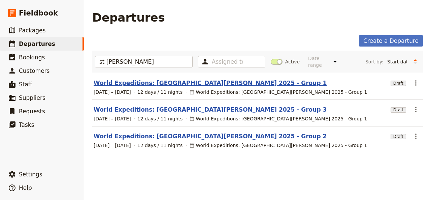
click at [169, 79] on link "World Expeditions: [GEOGRAPHIC_DATA][PERSON_NAME] 2025 - Group 1" at bounding box center [210, 83] width 233 height 8
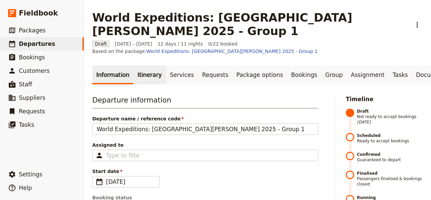
click at [142, 65] on link "Itinerary" at bounding box center [149, 74] width 32 height 19
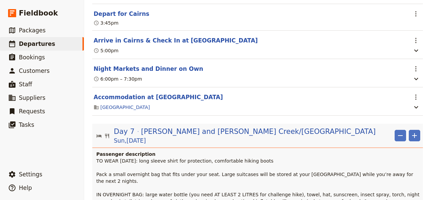
scroll to position [2749, 0]
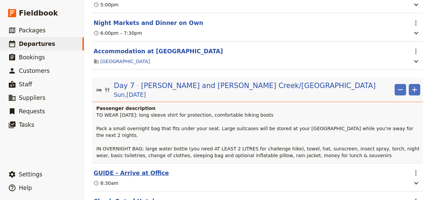
click at [129, 169] on button "GUIDE - Arrive at Office" at bounding box center [131, 173] width 75 height 8
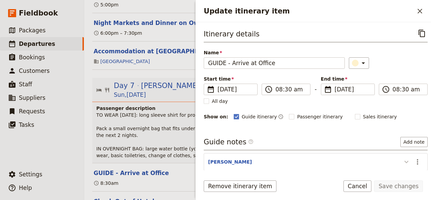
click at [403, 160] on icon "Update itinerary item" at bounding box center [407, 162] width 8 height 8
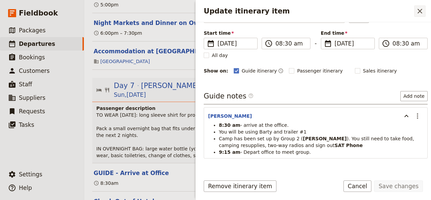
click at [419, 11] on icon "Close drawer" at bounding box center [420, 11] width 8 height 8
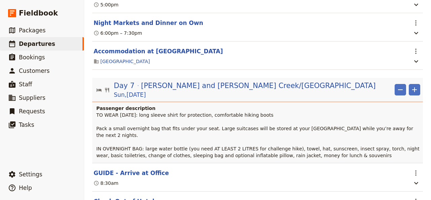
scroll to position [2840, 0]
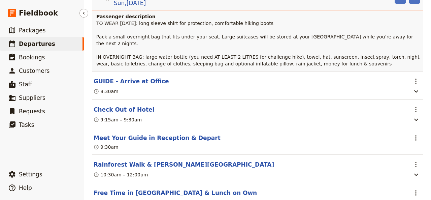
click at [37, 42] on span "Departures" at bounding box center [37, 43] width 36 height 7
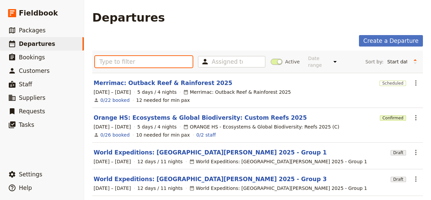
click at [115, 59] on input "text" at bounding box center [144, 61] width 98 height 11
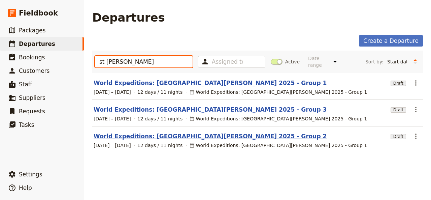
type input "st [PERSON_NAME]"
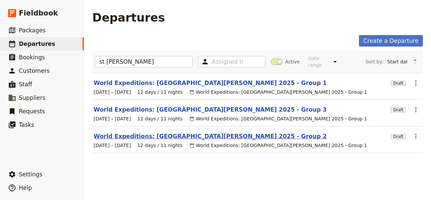
click at [176, 132] on link "World Expeditions: [GEOGRAPHIC_DATA][PERSON_NAME] 2025 - Group 2" at bounding box center [210, 136] width 233 height 8
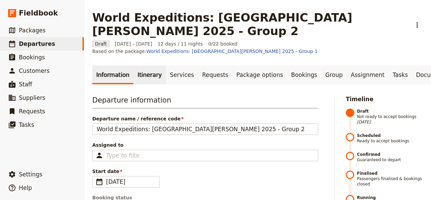
click at [143, 65] on link "Itinerary" at bounding box center [149, 74] width 32 height 19
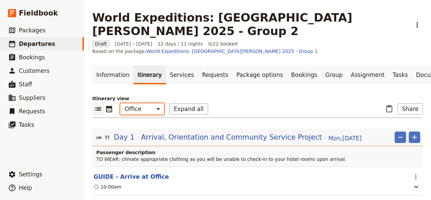
click at [120, 103] on select "Office Guide Passenger Sales" at bounding box center [142, 108] width 44 height 11
select select "STAFF"
click option "Guide" at bounding box center [0, 0] width 0 height 0
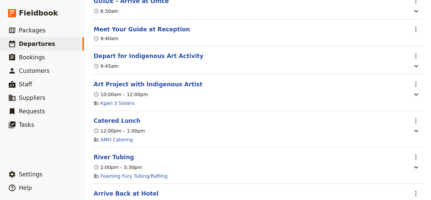
scroll to position [2611, 0]
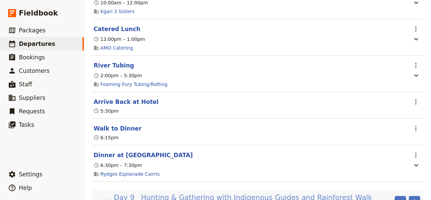
click at [185, 192] on span "Hunting & Gathering with Indigenous Guides and Rainforest Walk" at bounding box center [256, 197] width 231 height 10
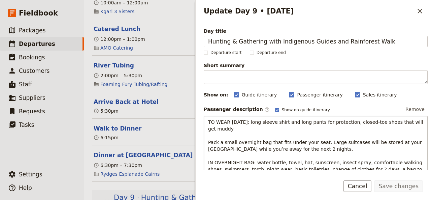
click at [185, 151] on header "Dinner at [GEOGRAPHIC_DATA]" at bounding box center [251, 155] width 314 height 8
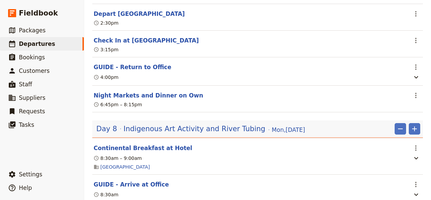
scroll to position [2382, 0]
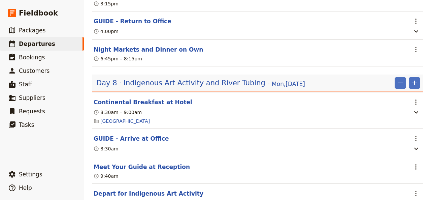
click at [135, 134] on button "GUIDE - Arrive at Office" at bounding box center [131, 138] width 75 height 8
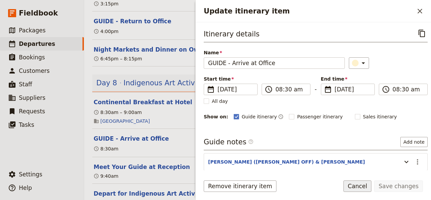
click at [361, 187] on button "Cancel" at bounding box center [358, 185] width 28 height 11
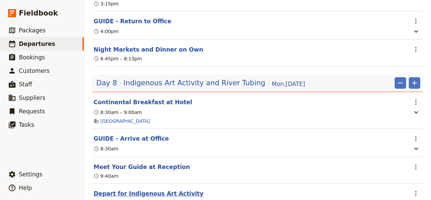
click at [127, 189] on button "Depart for Indigenous Art Activity" at bounding box center [149, 193] width 110 height 8
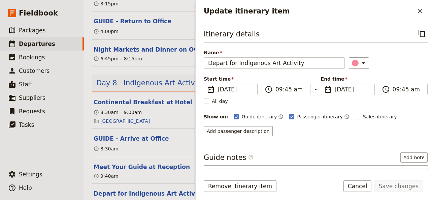
scroll to position [44, 0]
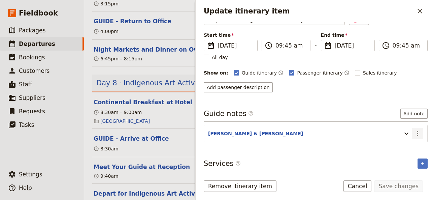
click at [414, 133] on icon "Actions" at bounding box center [418, 133] width 8 height 8
click at [395, 147] on span "Edit note" at bounding box center [393, 146] width 21 height 7
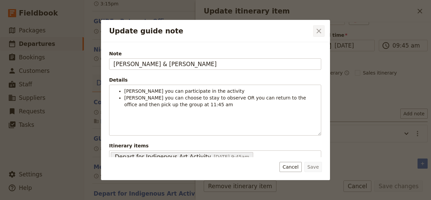
click at [320, 30] on icon "Close dialog" at bounding box center [319, 31] width 5 height 5
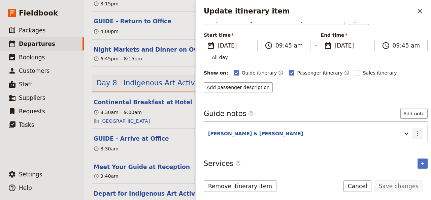
click at [414, 130] on icon "Actions" at bounding box center [418, 133] width 8 height 8
click at [399, 146] on span "Edit note" at bounding box center [393, 146] width 21 height 7
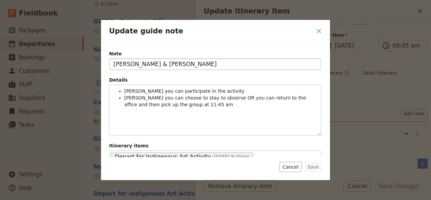
drag, startPoint x: 136, startPoint y: 64, endPoint x: 106, endPoint y: 65, distance: 30.7
click at [109, 65] on input "[PERSON_NAME] & [PERSON_NAME]" at bounding box center [215, 63] width 212 height 11
type input "[PERSON_NAME] & [PERSON_NAME]"
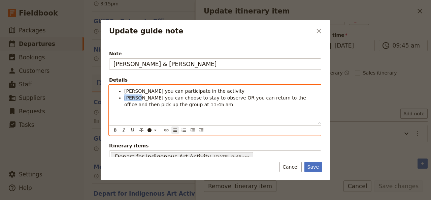
drag, startPoint x: 140, startPoint y: 99, endPoint x: 125, endPoint y: 101, distance: 15.6
click at [125, 101] on li "[PERSON_NAME] you can choose to stay to observe OR you can return to the office…" at bounding box center [220, 100] width 193 height 13
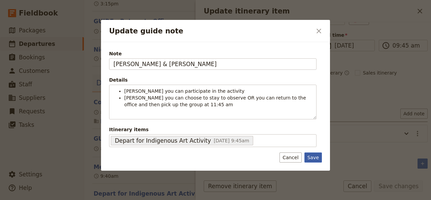
click at [315, 157] on button "Save" at bounding box center [314, 157] width 18 height 10
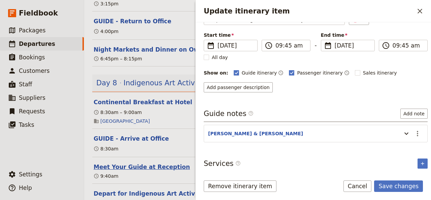
click at [134, 163] on button "Meet Your Guide at Reception" at bounding box center [142, 167] width 96 height 8
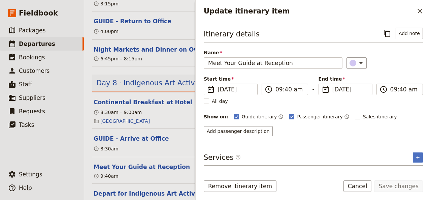
scroll to position [2336, 0]
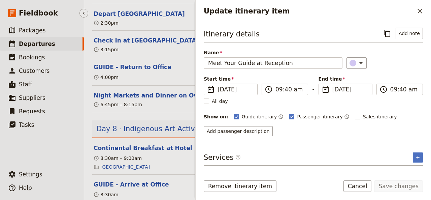
click at [64, 161] on ul "​ Packages ​ Departures ​ Bookings ​ Customers ​ Staff ​ Suppliers ​ Requests ​…" at bounding box center [42, 94] width 84 height 141
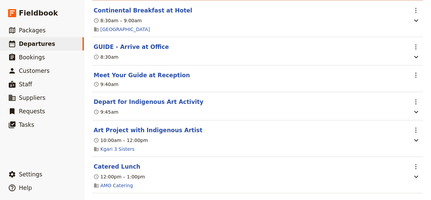
scroll to position [2428, 0]
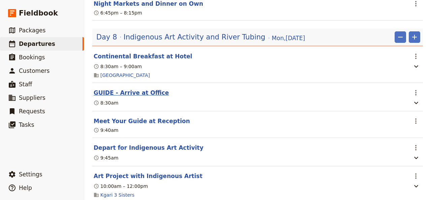
click at [130, 89] on button "GUIDE - Arrive at Office" at bounding box center [131, 93] width 75 height 8
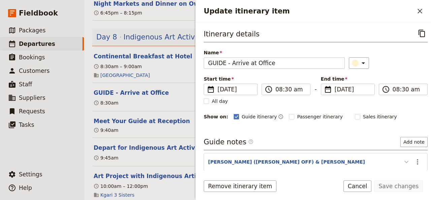
click at [403, 162] on icon "Update itinerary item" at bounding box center [407, 162] width 8 height 8
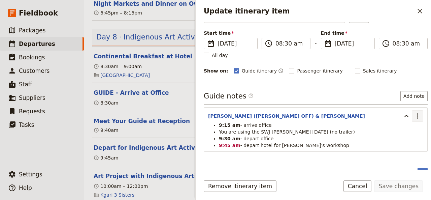
click at [414, 113] on icon "Actions" at bounding box center [418, 116] width 8 height 8
click at [341, 133] on li "You are using the SWJ [PERSON_NAME] [DATE] (no trailer)" at bounding box center [321, 131] width 204 height 7
click at [414, 115] on icon "Actions" at bounding box center [418, 116] width 8 height 8
click at [401, 129] on span "Edit note" at bounding box center [393, 129] width 21 height 7
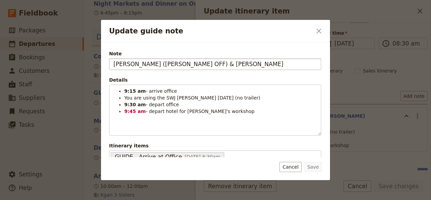
drag, startPoint x: 137, startPoint y: 65, endPoint x: 114, endPoint y: 66, distance: 23.3
click at [114, 66] on input "[PERSON_NAME] ([PERSON_NAME] OFF) & [PERSON_NAME]" at bounding box center [215, 63] width 212 height 11
type input "RACH ([PERSON_NAME] OFF) & [PERSON_NAME]"
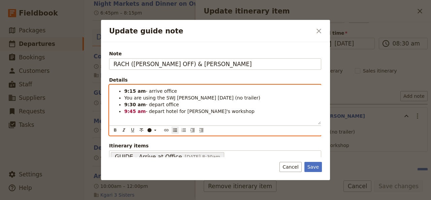
click at [126, 98] on span "You are using the SWJ [PERSON_NAME] [DATE] (no trailer)" at bounding box center [192, 97] width 136 height 5
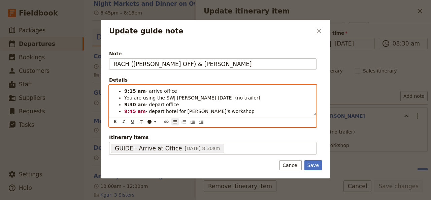
click at [125, 99] on span "You are using the SWJ [PERSON_NAME] [DATE] (no trailer)" at bounding box center [192, 97] width 136 height 5
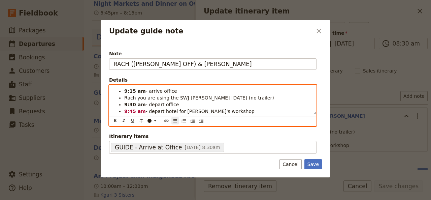
click at [216, 111] on li "9:45 am - depart hotel for [PERSON_NAME]'s workshop" at bounding box center [218, 111] width 188 height 7
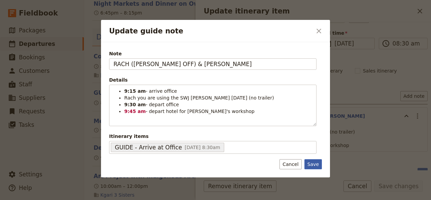
click at [312, 162] on button "Save" at bounding box center [314, 164] width 18 height 10
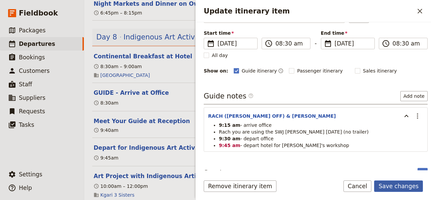
click at [401, 186] on button "Save changes" at bounding box center [398, 185] width 49 height 11
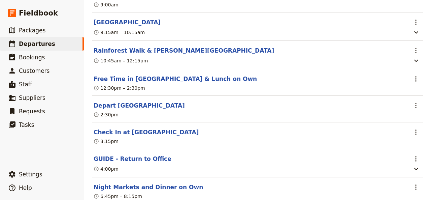
scroll to position [2291, 0]
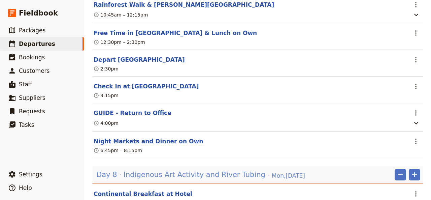
click at [196, 169] on span "Indigenous Art Activity and River Tubing" at bounding box center [195, 174] width 142 height 10
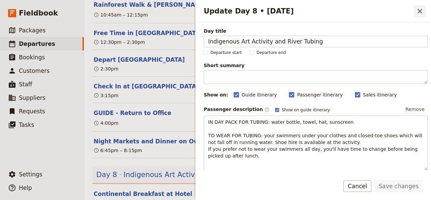
click at [421, 9] on icon "Close drawer" at bounding box center [420, 11] width 5 height 5
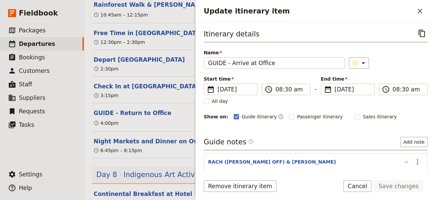
click at [403, 161] on icon "Update itinerary item" at bounding box center [407, 162] width 8 height 8
click at [414, 161] on icon "Actions" at bounding box center [418, 162] width 8 height 8
click at [408, 176] on span "Edit note" at bounding box center [398, 174] width 31 height 7
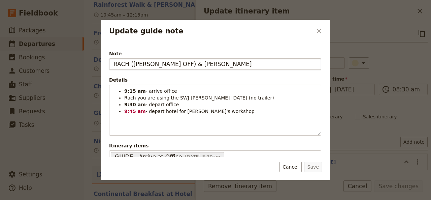
drag, startPoint x: 129, startPoint y: 66, endPoint x: 100, endPoint y: 62, distance: 28.9
click at [109, 62] on input "RACH ([PERSON_NAME] OFF) & [PERSON_NAME]" at bounding box center [215, 63] width 212 height 11
type input "[PERSON_NAME] ([PERSON_NAME] OFF) & [PERSON_NAME]"
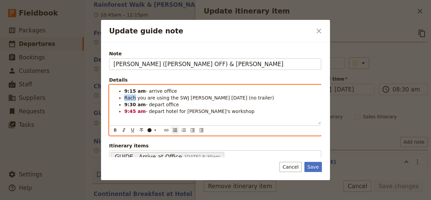
drag, startPoint x: 134, startPoint y: 99, endPoint x: 125, endPoint y: 100, distance: 9.2
click at [125, 100] on span "Rach you are using the SWJ [PERSON_NAME] [DATE] (no trailer)" at bounding box center [199, 97] width 150 height 5
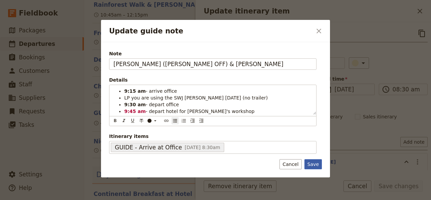
click at [317, 163] on button "Save" at bounding box center [314, 164] width 18 height 10
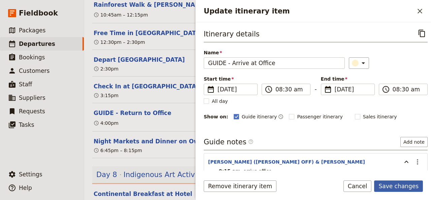
click at [403, 186] on button "Save changes" at bounding box center [398, 185] width 49 height 11
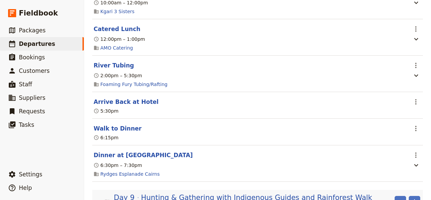
scroll to position [2703, 0]
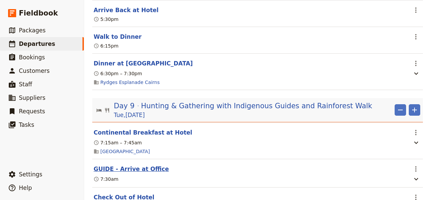
click at [121, 165] on button "GUIDE - Arrive at Office" at bounding box center [131, 169] width 75 height 8
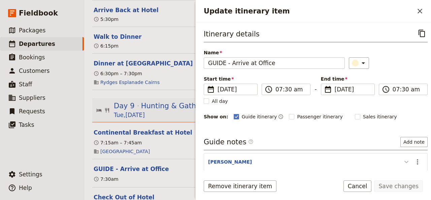
click at [403, 163] on icon "Update itinerary item" at bounding box center [407, 162] width 8 height 8
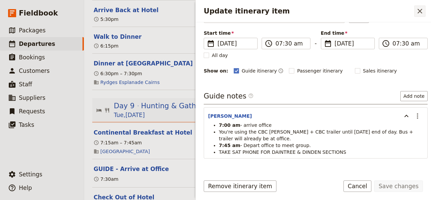
click at [423, 11] on icon "Close drawer" at bounding box center [420, 11] width 8 height 8
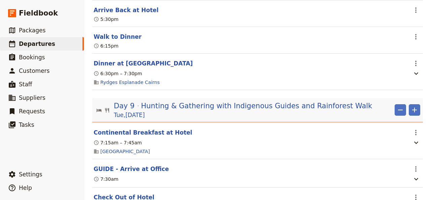
scroll to position [2795, 0]
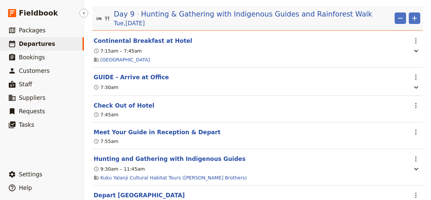
click at [35, 43] on span "Departures" at bounding box center [37, 43] width 36 height 7
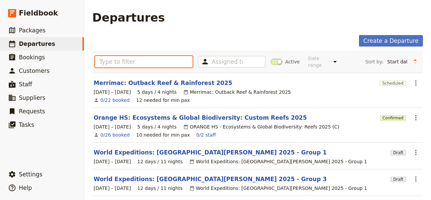
click at [104, 57] on input "text" at bounding box center [144, 61] width 98 height 11
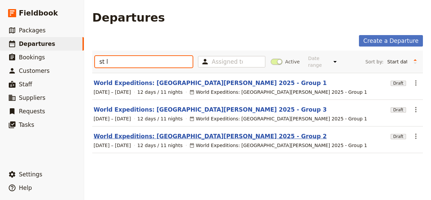
type input "st l"
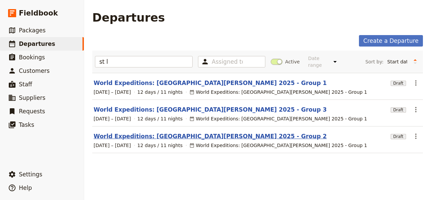
click at [170, 132] on link "World Expeditions: [GEOGRAPHIC_DATA][PERSON_NAME] 2025 - Group 2" at bounding box center [210, 136] width 233 height 8
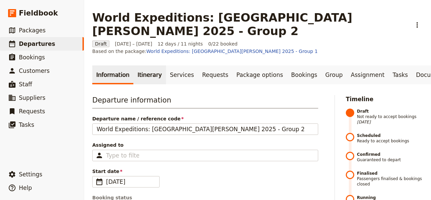
click at [141, 65] on link "Itinerary" at bounding box center [149, 74] width 32 height 19
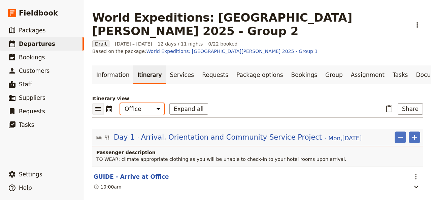
click at [120, 103] on select "Office Guide Passenger Sales" at bounding box center [142, 108] width 44 height 11
select select "STAFF"
click option "Guide" at bounding box center [0, 0] width 0 height 0
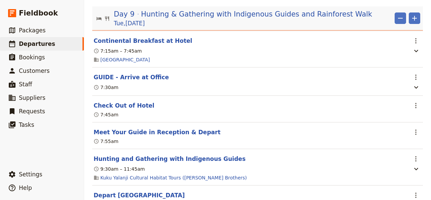
scroll to position [2749, 0]
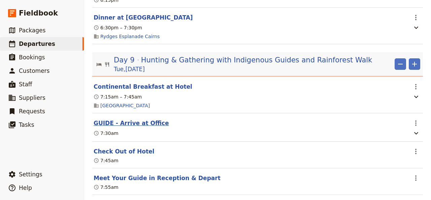
click at [139, 119] on button "GUIDE - Arrive at Office" at bounding box center [131, 123] width 75 height 8
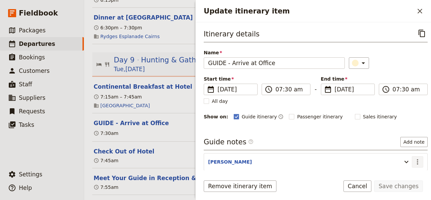
click at [414, 161] on icon "Actions" at bounding box center [418, 162] width 8 height 8
click at [401, 173] on span "Edit note" at bounding box center [393, 174] width 21 height 7
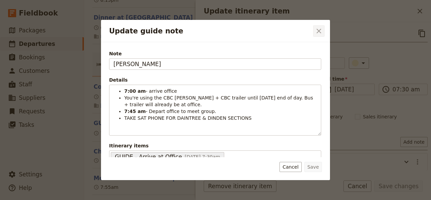
click at [319, 29] on icon "Close dialog" at bounding box center [319, 31] width 8 height 8
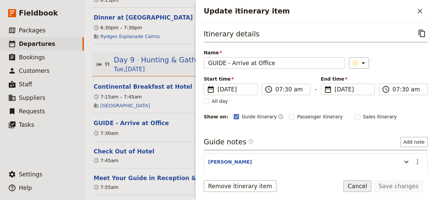
click at [363, 188] on button "Cancel" at bounding box center [358, 185] width 28 height 11
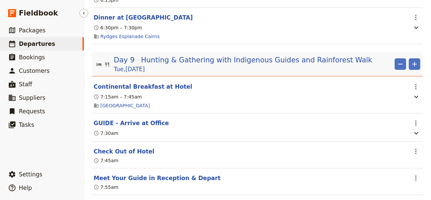
click at [30, 45] on span "Departures" at bounding box center [37, 43] width 36 height 7
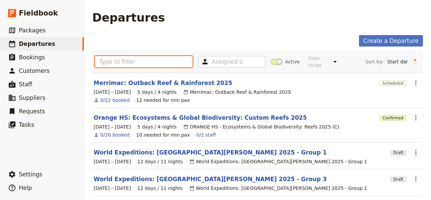
click at [113, 56] on input "text" at bounding box center [144, 61] width 98 height 11
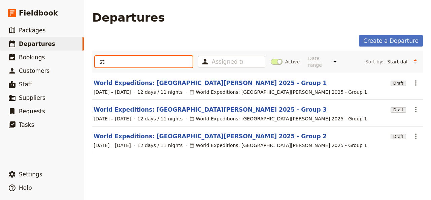
type input "st"
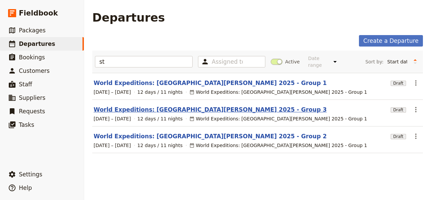
click at [174, 105] on link "World Expeditions: [GEOGRAPHIC_DATA][PERSON_NAME] 2025 - Group 3" at bounding box center [210, 109] width 233 height 8
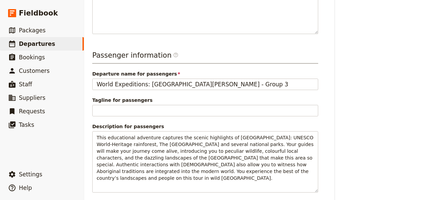
scroll to position [46, 0]
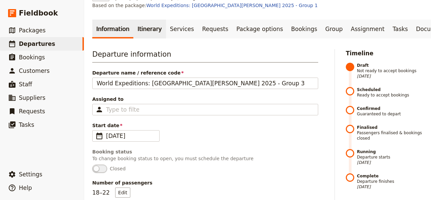
click at [142, 20] on link "Itinerary" at bounding box center [149, 29] width 32 height 19
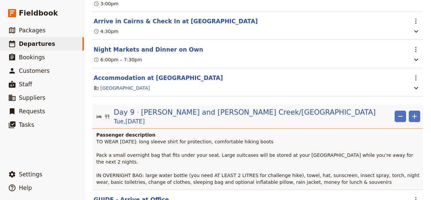
scroll to position [3528, 0]
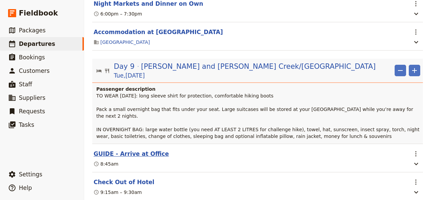
click at [120, 150] on button "GUIDE - Arrive at Office" at bounding box center [131, 154] width 75 height 8
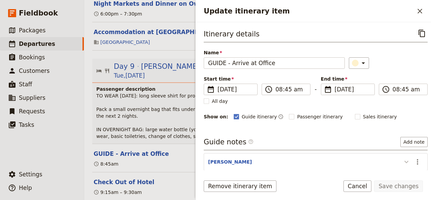
click at [403, 160] on icon "Update itinerary item" at bounding box center [407, 162] width 8 height 8
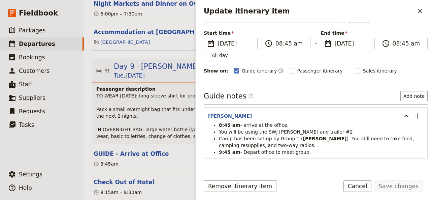
scroll to position [63, 0]
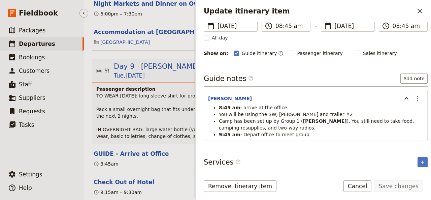
click at [25, 45] on span "Departures" at bounding box center [37, 43] width 36 height 7
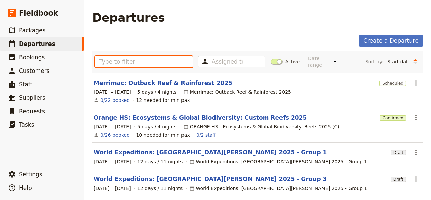
click at [122, 57] on input "text" at bounding box center [144, 61] width 98 height 11
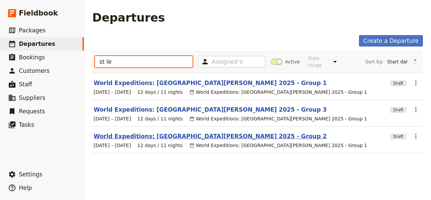
type input "st le"
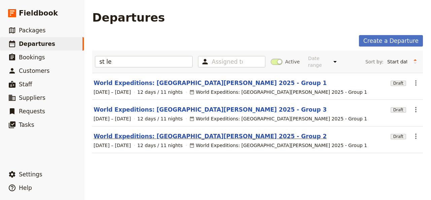
click at [163, 132] on link "World Expeditions: [GEOGRAPHIC_DATA][PERSON_NAME] 2025 - Group 2" at bounding box center [210, 136] width 233 height 8
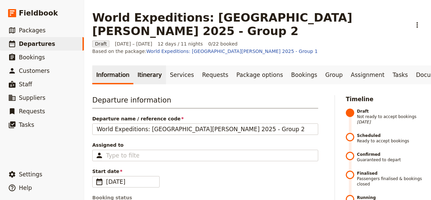
click at [144, 65] on link "Itinerary" at bounding box center [149, 74] width 32 height 19
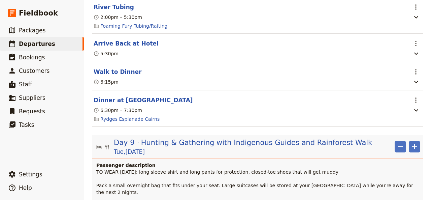
scroll to position [3207, 0]
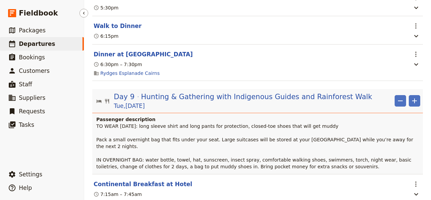
drag, startPoint x: 43, startPoint y: 43, endPoint x: 68, endPoint y: 53, distance: 26.8
click at [43, 43] on span "Departures" at bounding box center [37, 43] width 36 height 7
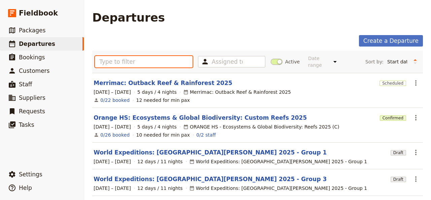
click at [105, 56] on input "text" at bounding box center [144, 61] width 98 height 11
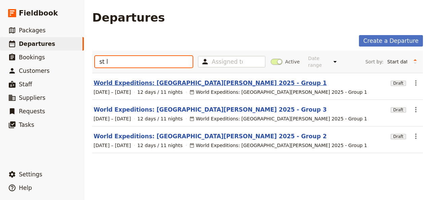
type input "st l"
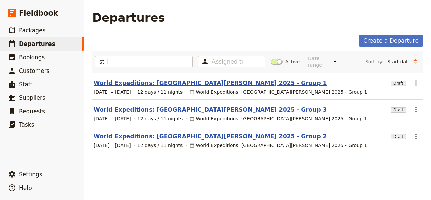
click at [156, 79] on link "World Expeditions: [GEOGRAPHIC_DATA][PERSON_NAME] 2025 - Group 1" at bounding box center [210, 83] width 233 height 8
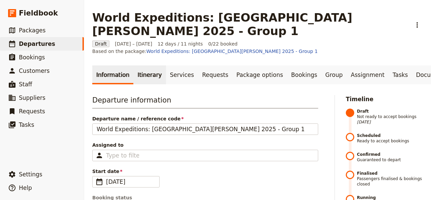
click at [142, 65] on link "Itinerary" at bounding box center [149, 74] width 32 height 19
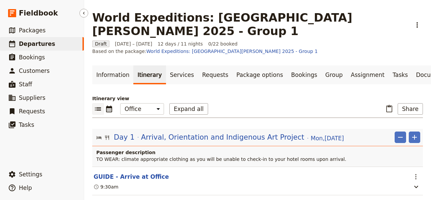
click at [47, 46] on span "Departures" at bounding box center [37, 43] width 36 height 7
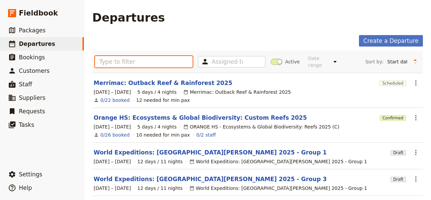
click at [122, 61] on input "text" at bounding box center [144, 61] width 98 height 11
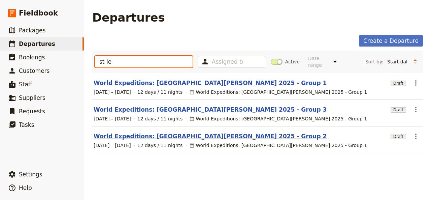
type input "st le"
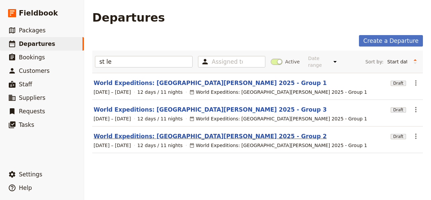
click at [161, 132] on link "World Expeditions: [GEOGRAPHIC_DATA][PERSON_NAME] 2025 - Group 2" at bounding box center [210, 136] width 233 height 8
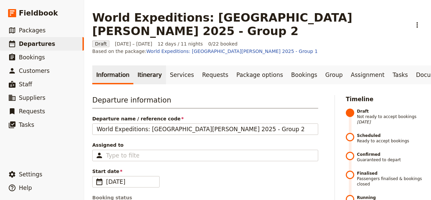
click at [147, 65] on link "Itinerary" at bounding box center [149, 74] width 32 height 19
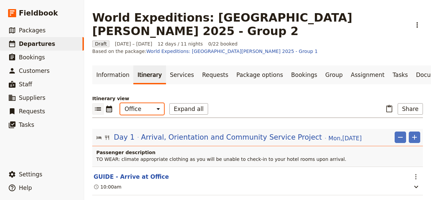
click at [120, 103] on select "Office Guide Passenger Sales" at bounding box center [142, 108] width 44 height 11
select select "STAFF"
click option "Guide" at bounding box center [0, 0] width 0 height 0
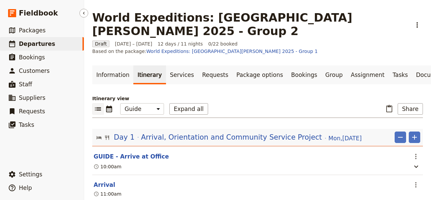
click at [35, 45] on span "Departures" at bounding box center [37, 43] width 36 height 7
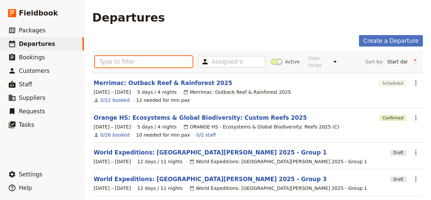
click at [110, 61] on input "text" at bounding box center [144, 61] width 98 height 11
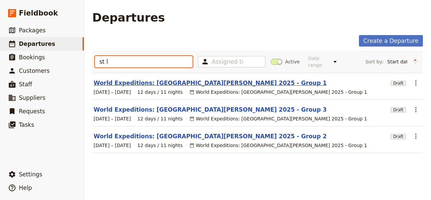
type input "st l"
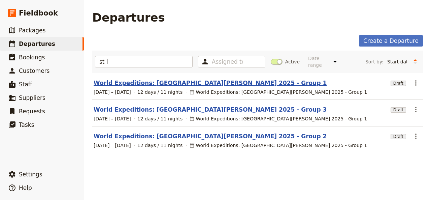
click at [134, 79] on link "World Expeditions: [GEOGRAPHIC_DATA][PERSON_NAME] 2025 - Group 1" at bounding box center [210, 83] width 233 height 8
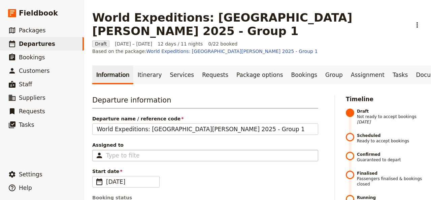
scroll to position [46, 0]
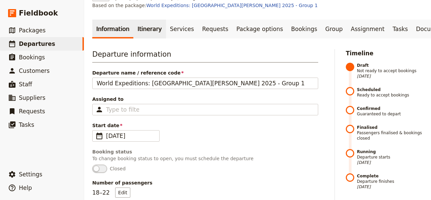
click at [150, 20] on link "Itinerary" at bounding box center [149, 29] width 32 height 19
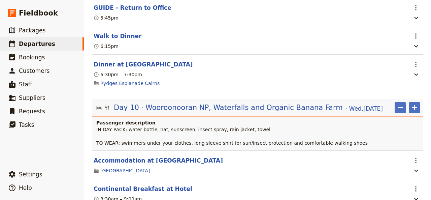
scroll to position [3850, 0]
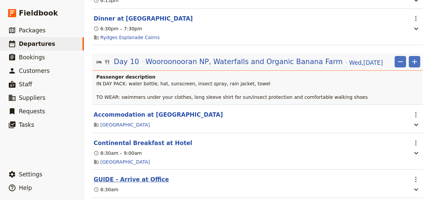
click at [130, 175] on button "GUIDE - Arrive at Office" at bounding box center [131, 179] width 75 height 8
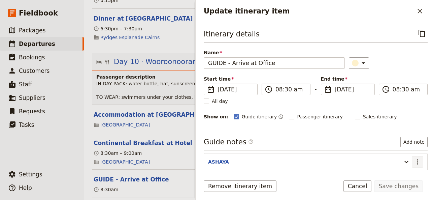
click at [417, 160] on icon "Actions" at bounding box center [417, 161] width 1 height 5
click at [405, 161] on icon "Update itinerary item" at bounding box center [407, 162] width 4 height 2
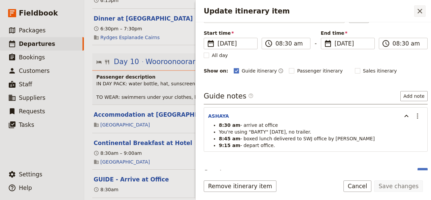
click at [419, 11] on icon "Close drawer" at bounding box center [420, 11] width 5 height 5
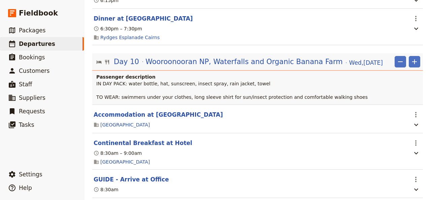
scroll to position [3804, 0]
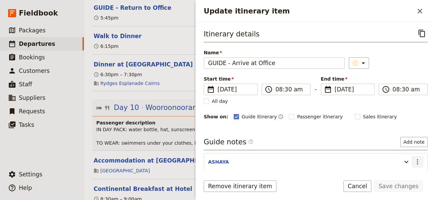
click at [415, 161] on icon "Actions" at bounding box center [418, 162] width 8 height 8
click at [63, 136] on ul "​ Packages ​ Departures ​ Bookings ​ Customers ​ Staff ​ Suppliers ​ Requests ​…" at bounding box center [42, 94] width 84 height 141
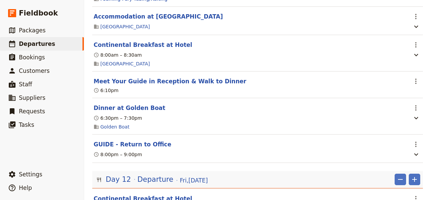
scroll to position [4682, 0]
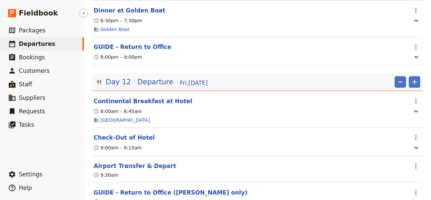
click at [39, 43] on span "Departures" at bounding box center [37, 43] width 36 height 7
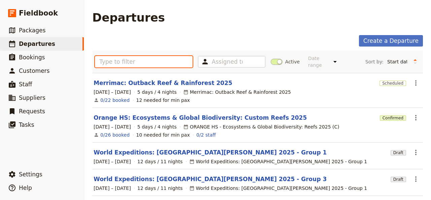
click at [107, 58] on input "text" at bounding box center [144, 61] width 98 height 11
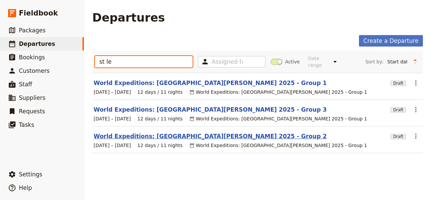
type input "st le"
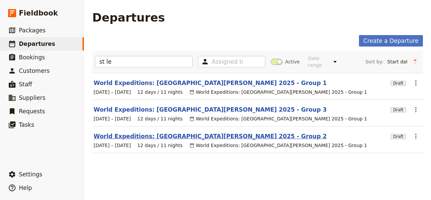
click at [179, 132] on link "World Expeditions: [GEOGRAPHIC_DATA][PERSON_NAME] 2025 - Group 2" at bounding box center [210, 136] width 233 height 8
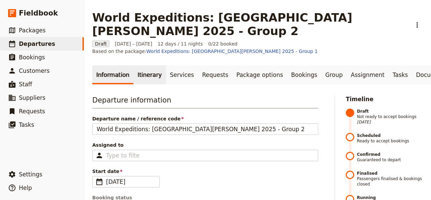
click at [143, 65] on link "Itinerary" at bounding box center [149, 74] width 32 height 19
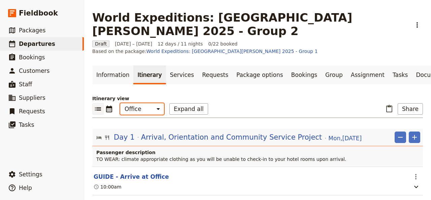
click at [120, 103] on select "Office Guide Passenger Sales" at bounding box center [142, 108] width 44 height 11
select select "STAFF"
click option "Guide" at bounding box center [0, 0] width 0 height 0
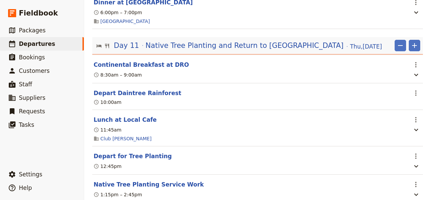
scroll to position [3634, 0]
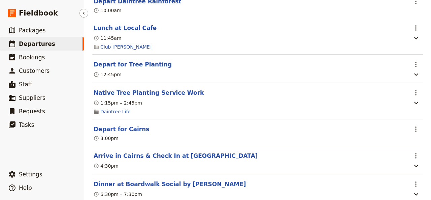
click at [38, 44] on span "Departures" at bounding box center [37, 43] width 36 height 7
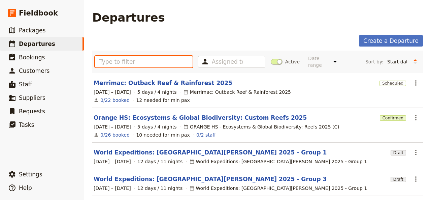
click at [136, 57] on input "text" at bounding box center [144, 61] width 98 height 11
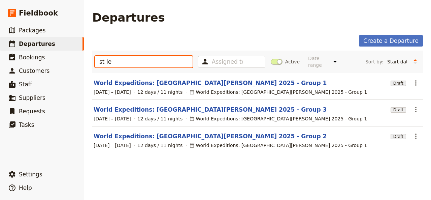
type input "st le"
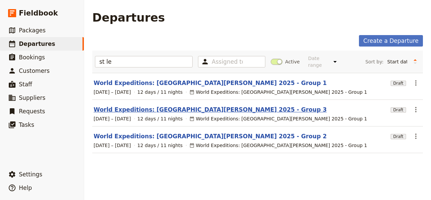
click at [151, 105] on link "World Expeditions: [GEOGRAPHIC_DATA][PERSON_NAME] 2025 - Group 3" at bounding box center [210, 109] width 233 height 8
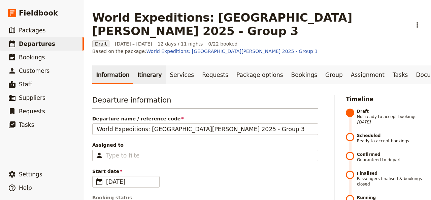
click at [139, 65] on link "Itinerary" at bounding box center [149, 74] width 32 height 19
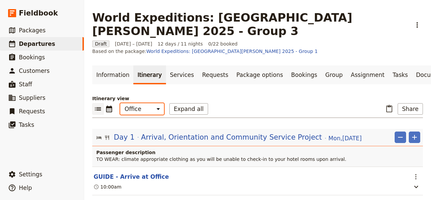
click at [132, 103] on select "Office Guide Passenger Sales" at bounding box center [142, 108] width 44 height 11
select select "STAFF"
click option "Guide" at bounding box center [0, 0] width 0 height 0
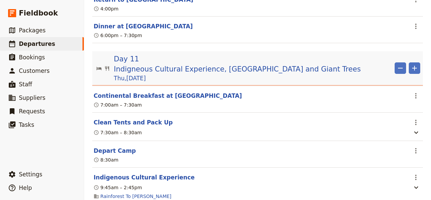
scroll to position [3619, 0]
